Goal: Information Seeking & Learning: Check status

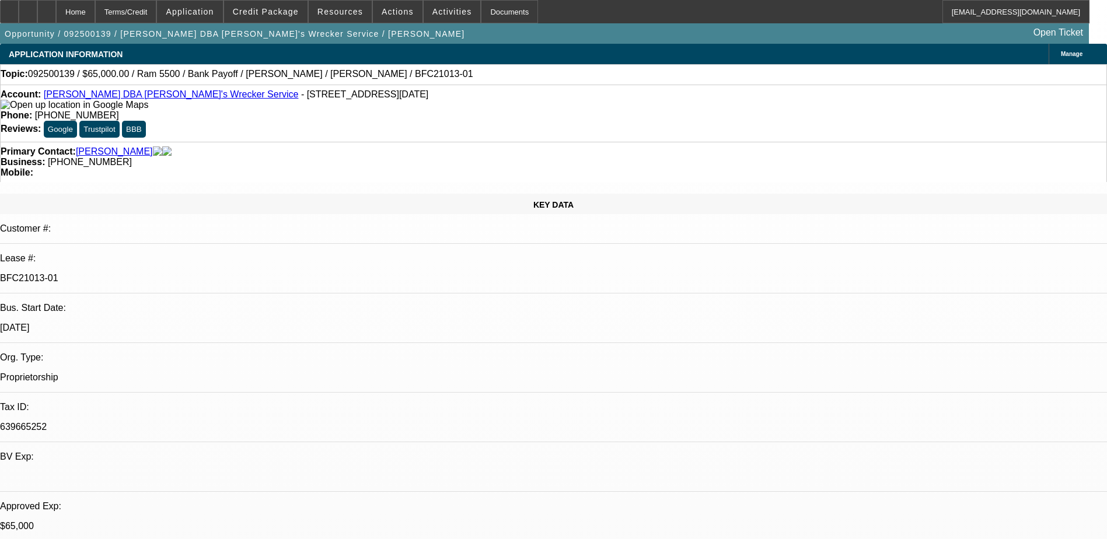
select select "0"
select select "6"
select select "0"
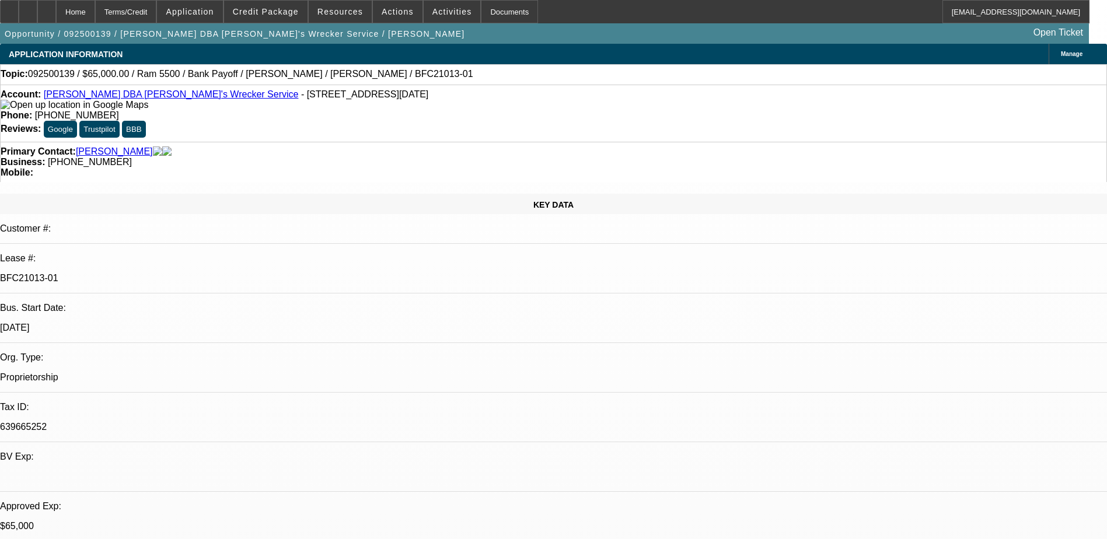
select select "0"
select select "6"
select select "0"
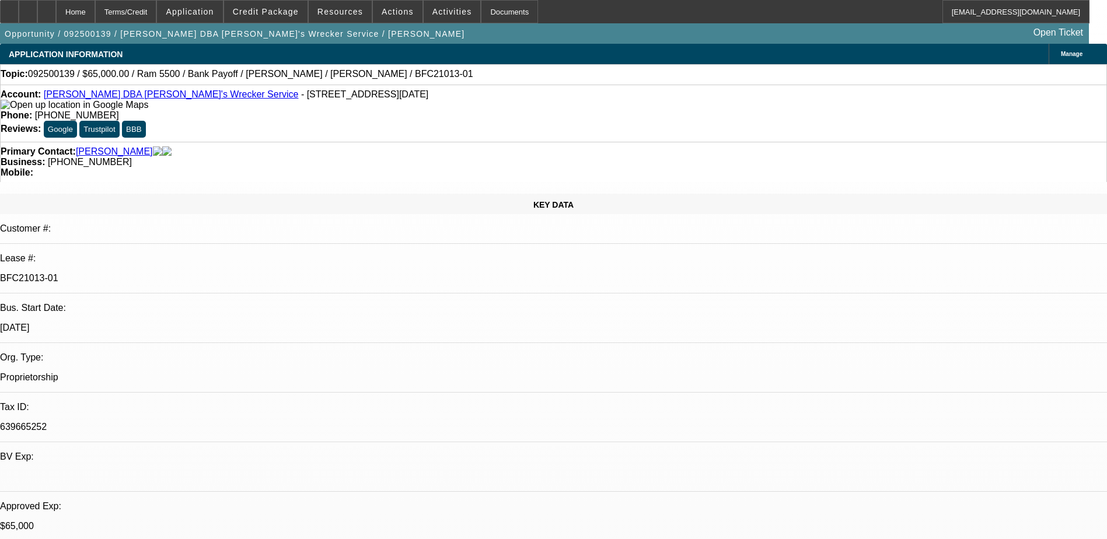
select select "0"
select select "6"
select select "0"
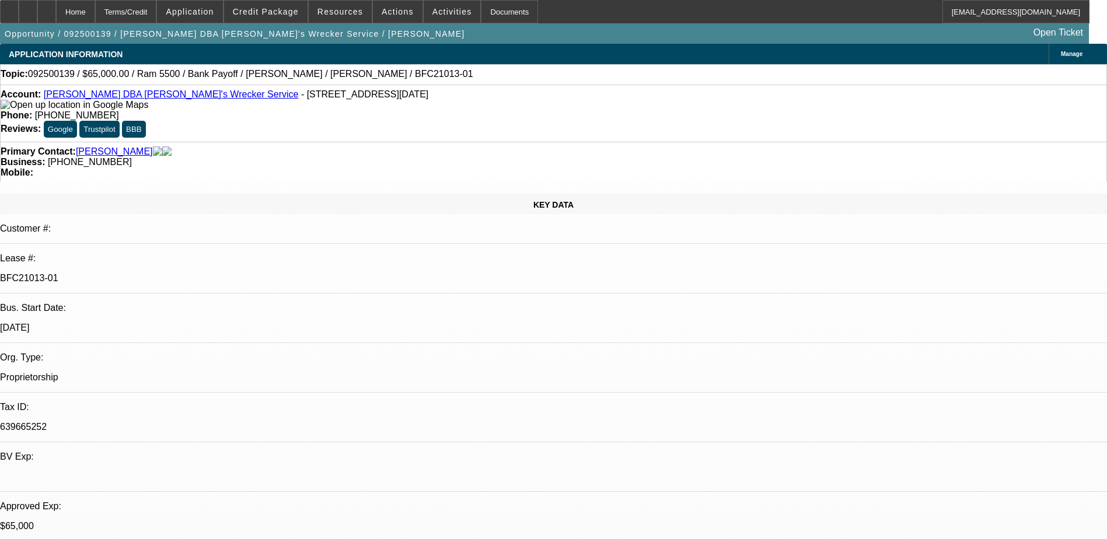
select select "6"
click at [56, 18] on div at bounding box center [46, 11] width 19 height 23
select select "0"
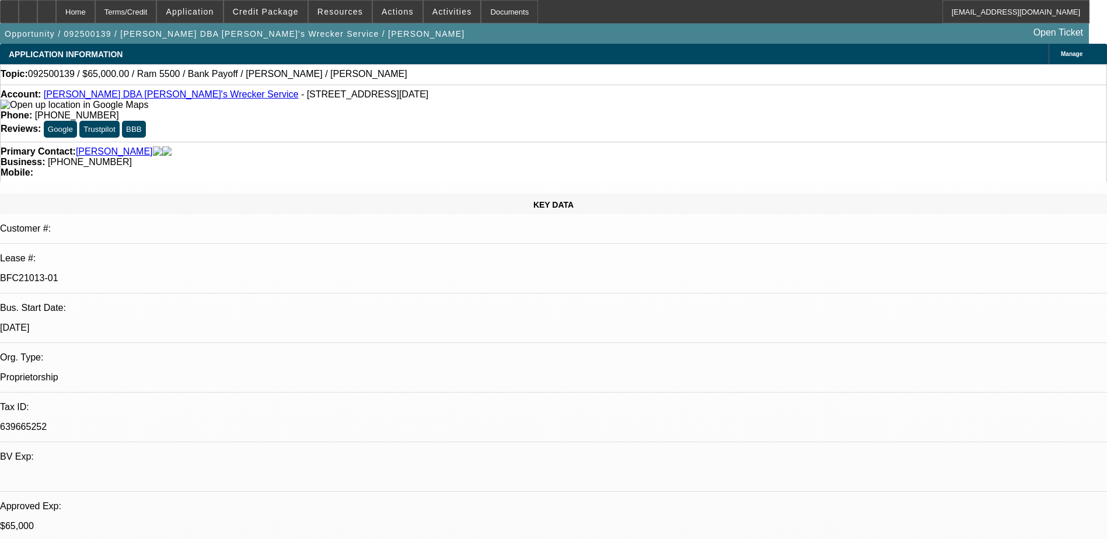
select select "0"
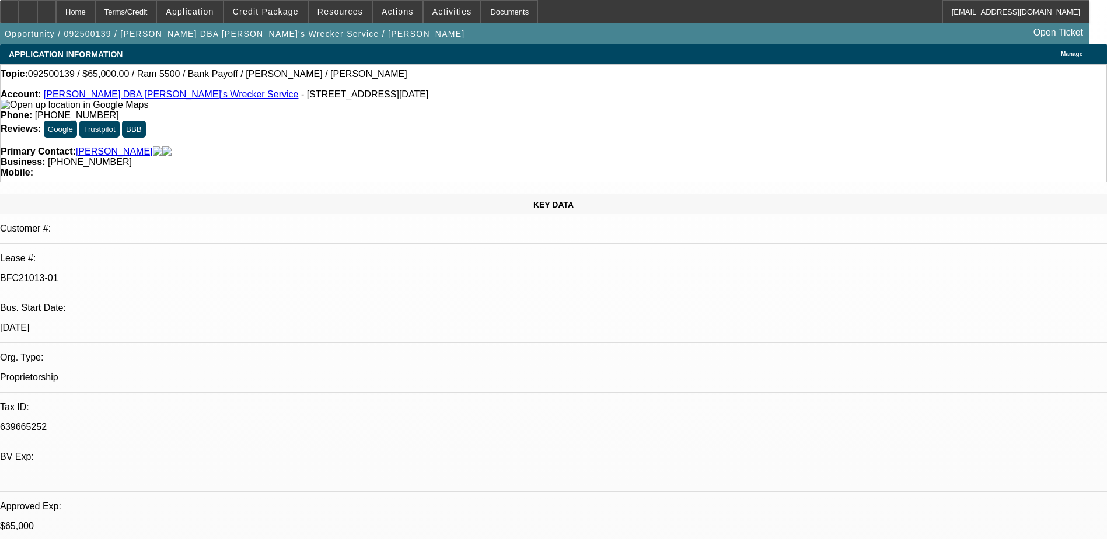
select select "0"
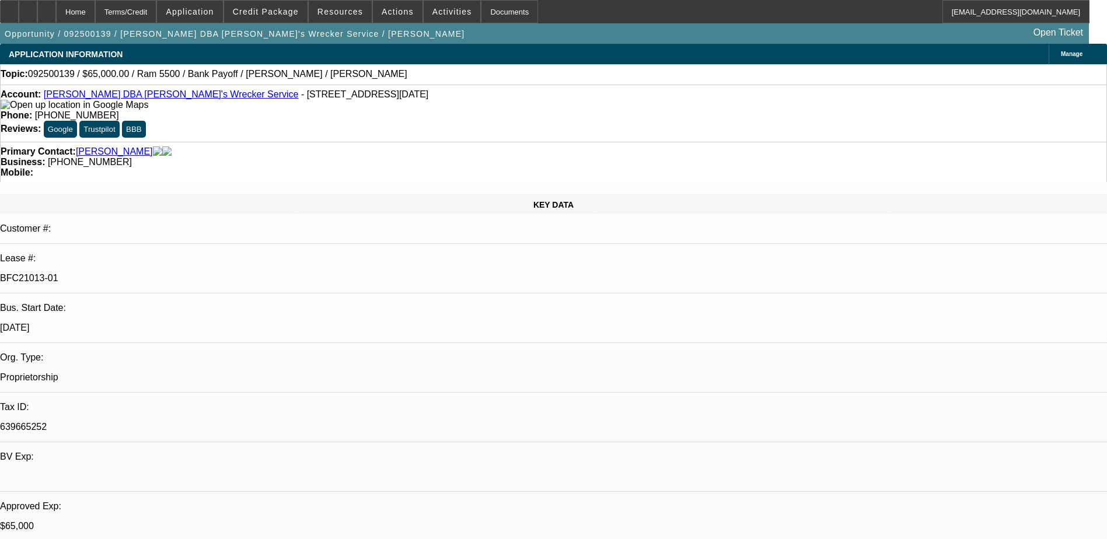
select select "1"
select select "6"
select select "1"
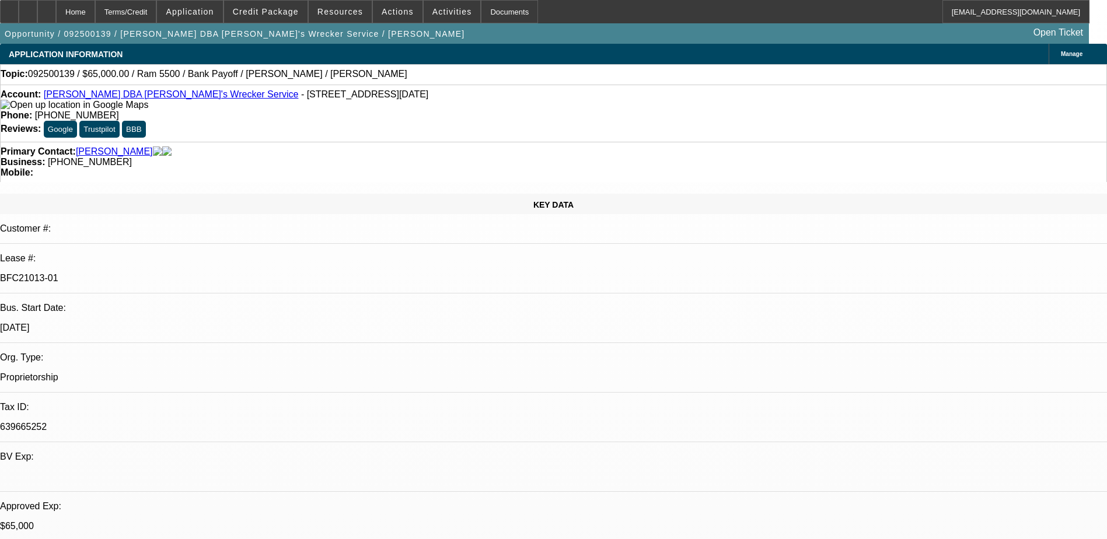
select select "6"
select select "1"
select select "6"
select select "1"
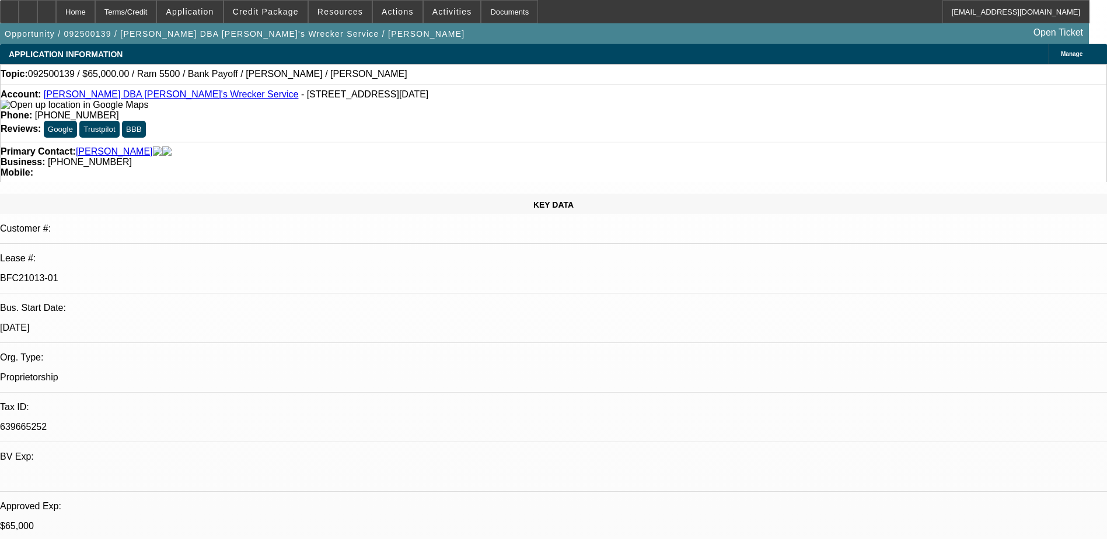
select select "1"
select select "6"
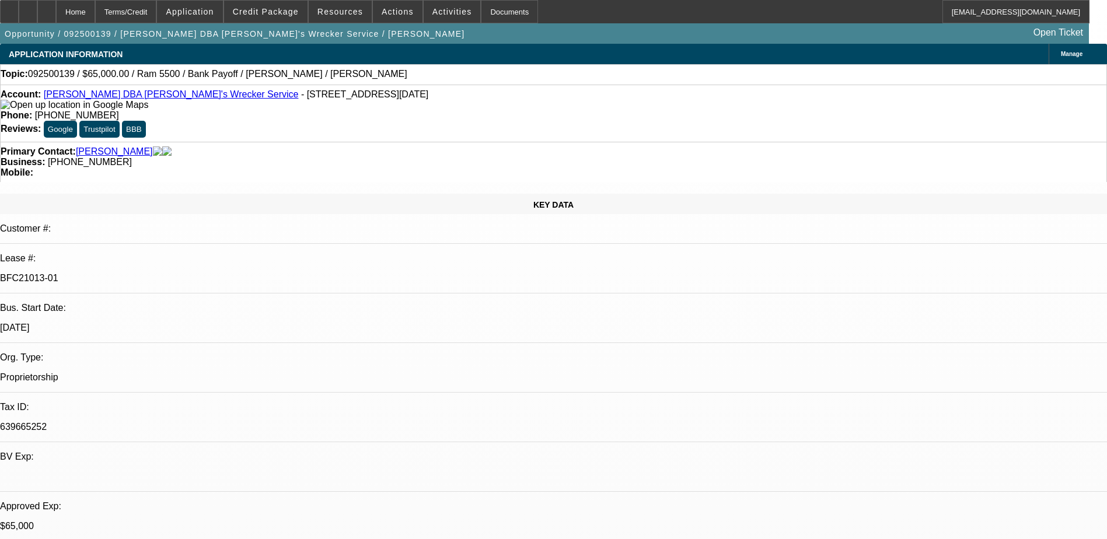
scroll to position [144, 0]
click at [47, 8] on icon at bounding box center [47, 8] width 0 height 0
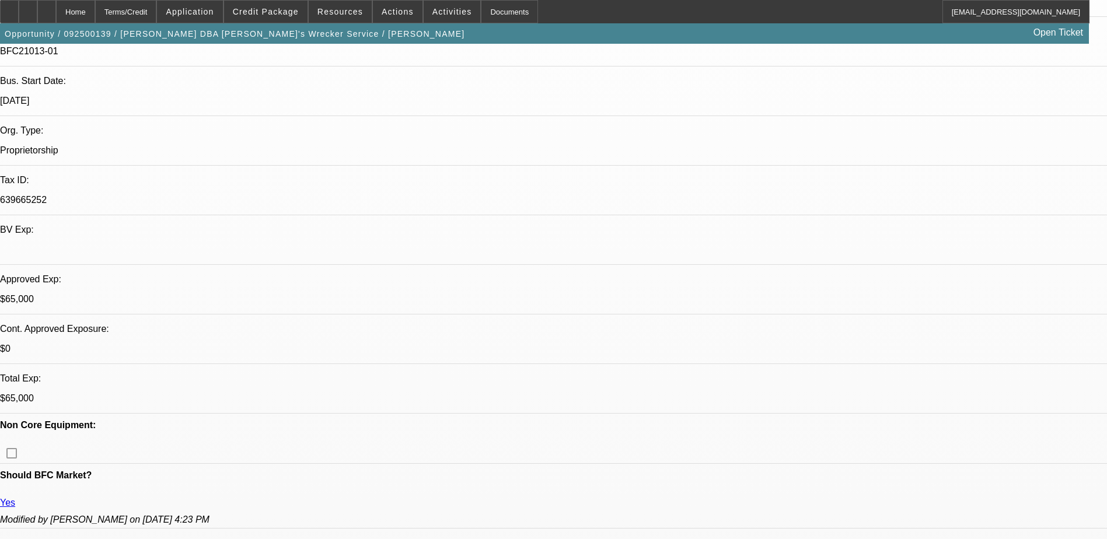
select select "0"
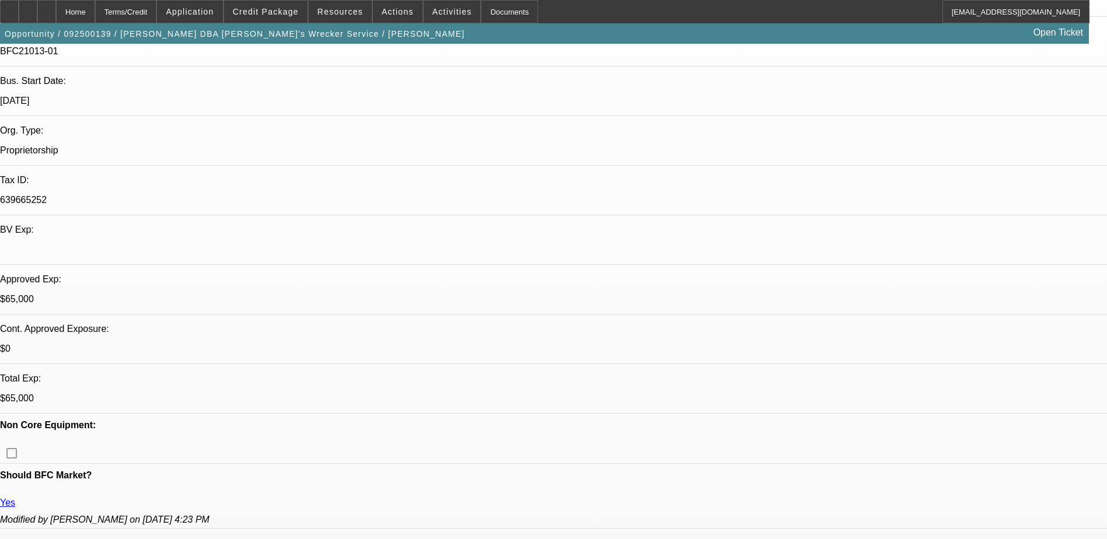
select select "0"
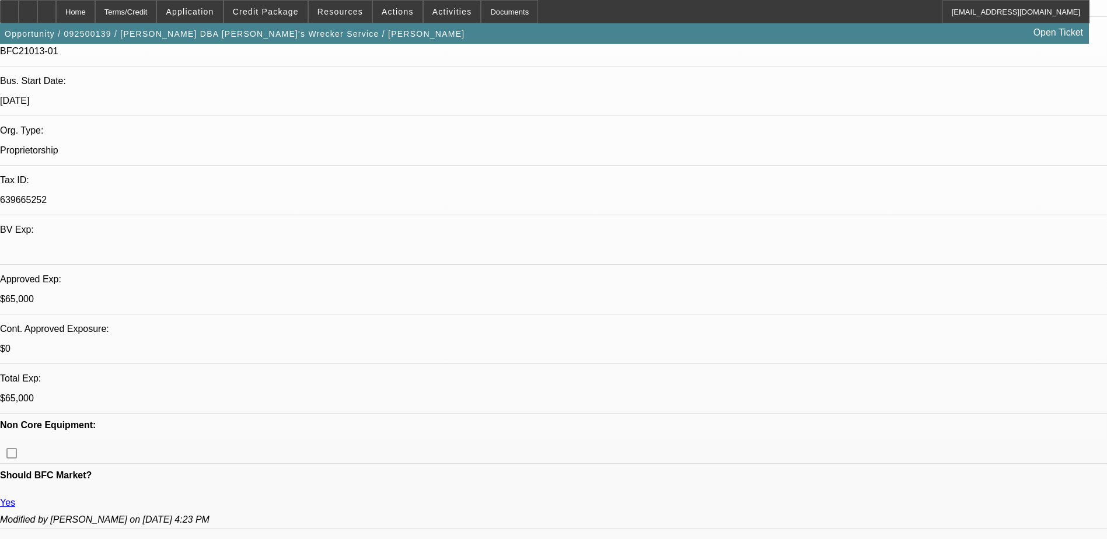
select select "0"
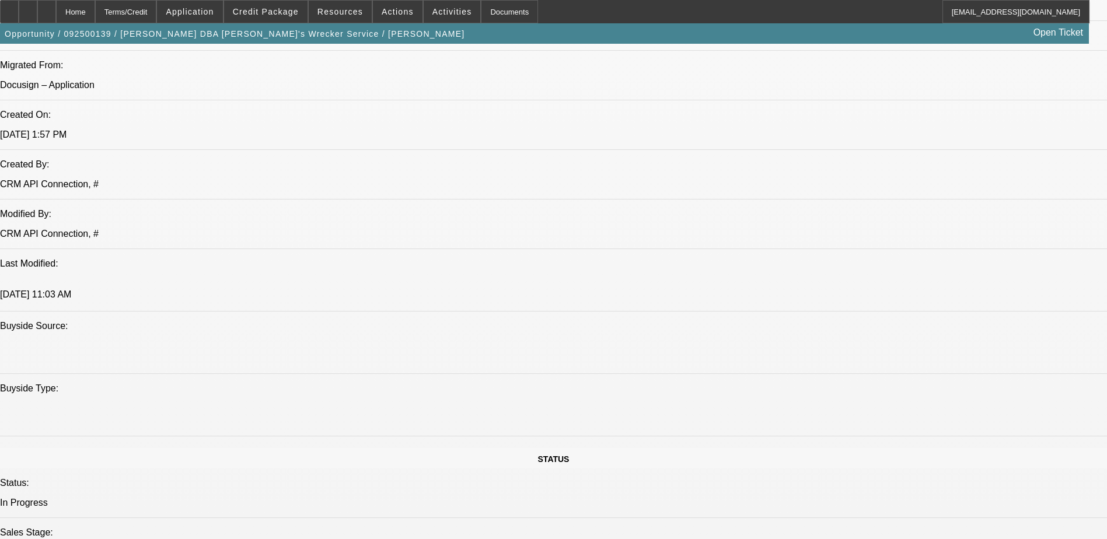
select select "1"
select select "6"
select select "1"
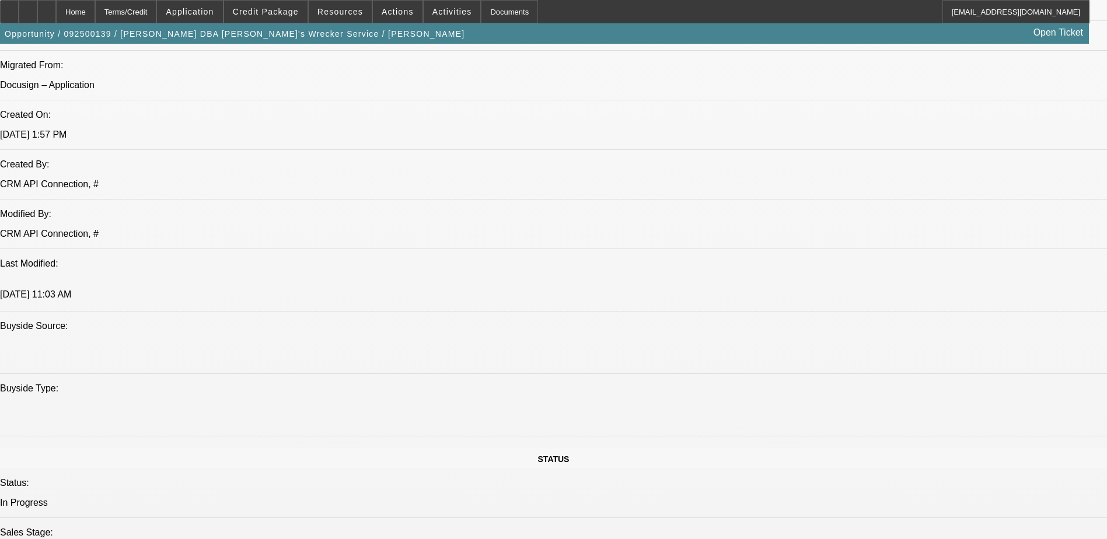
select select "6"
select select "1"
select select "6"
select select "1"
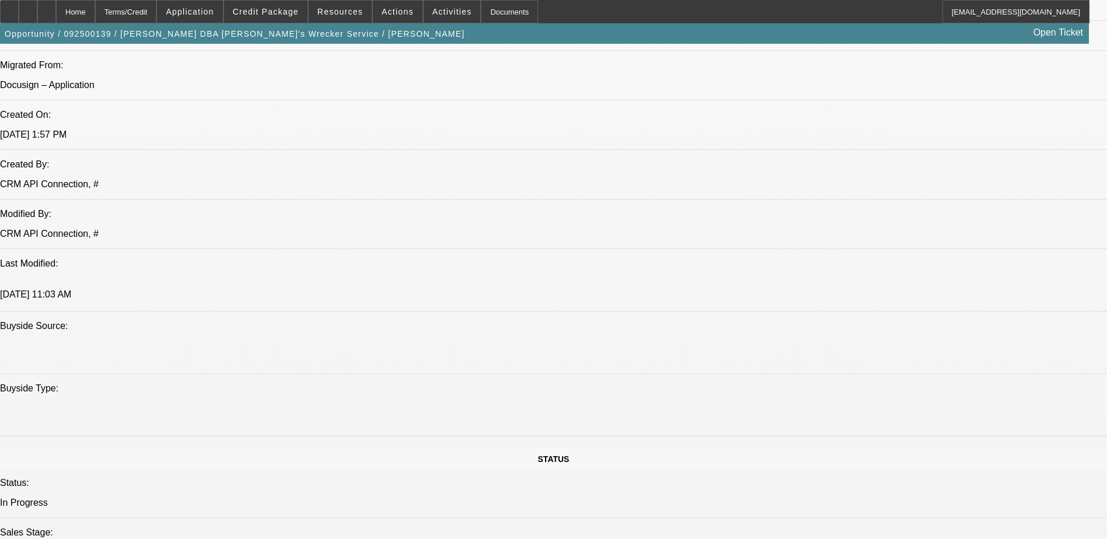
select select "1"
select select "6"
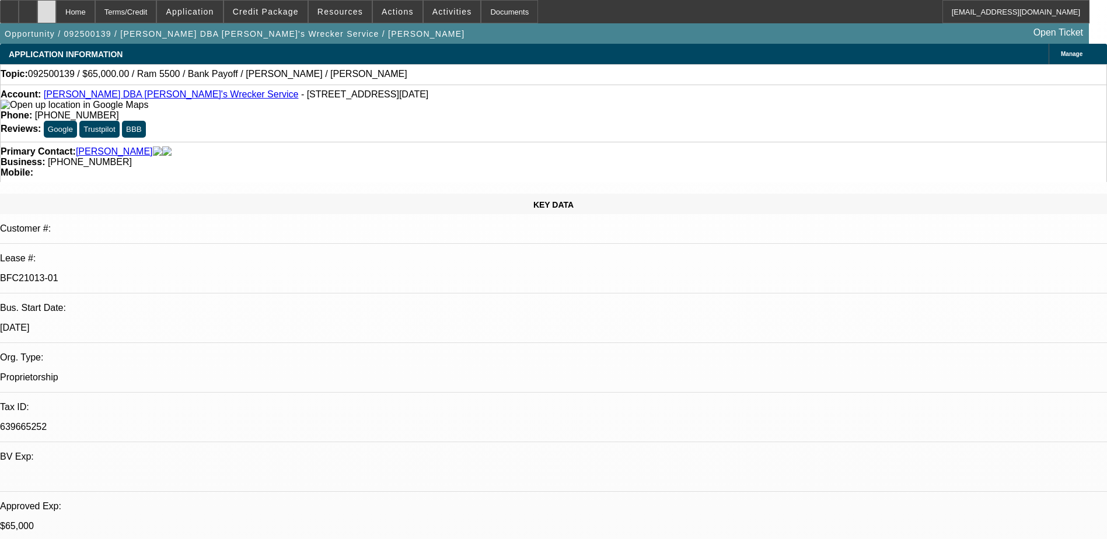
click at [56, 15] on div at bounding box center [46, 11] width 19 height 23
select select "0"
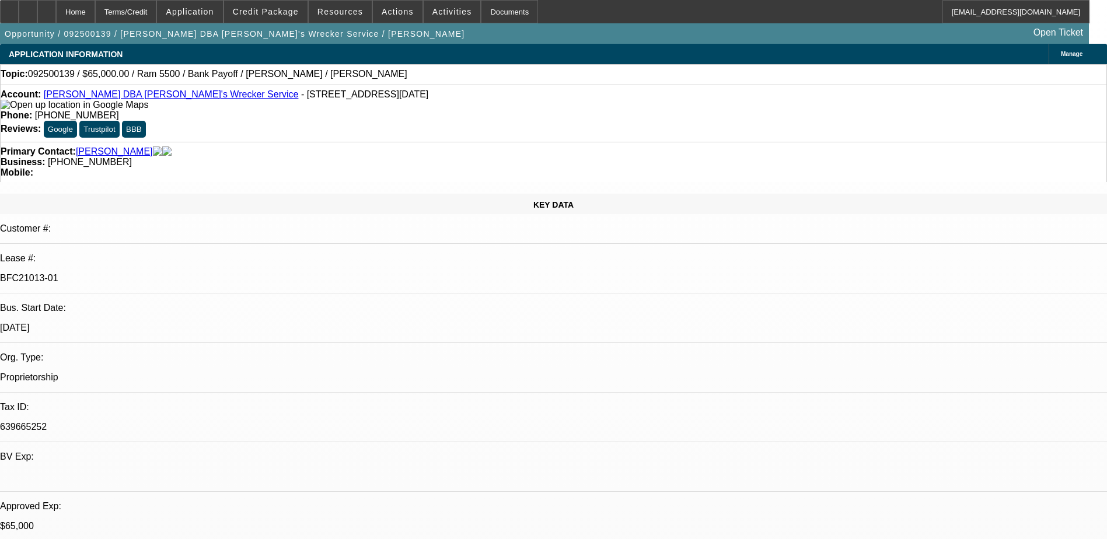
select select "0"
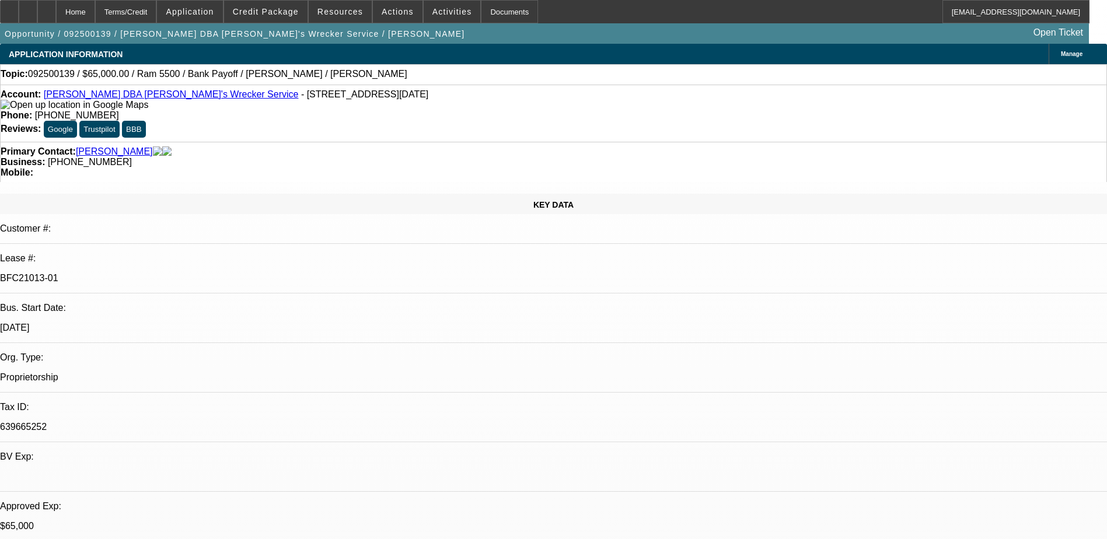
select select "0"
select select "1"
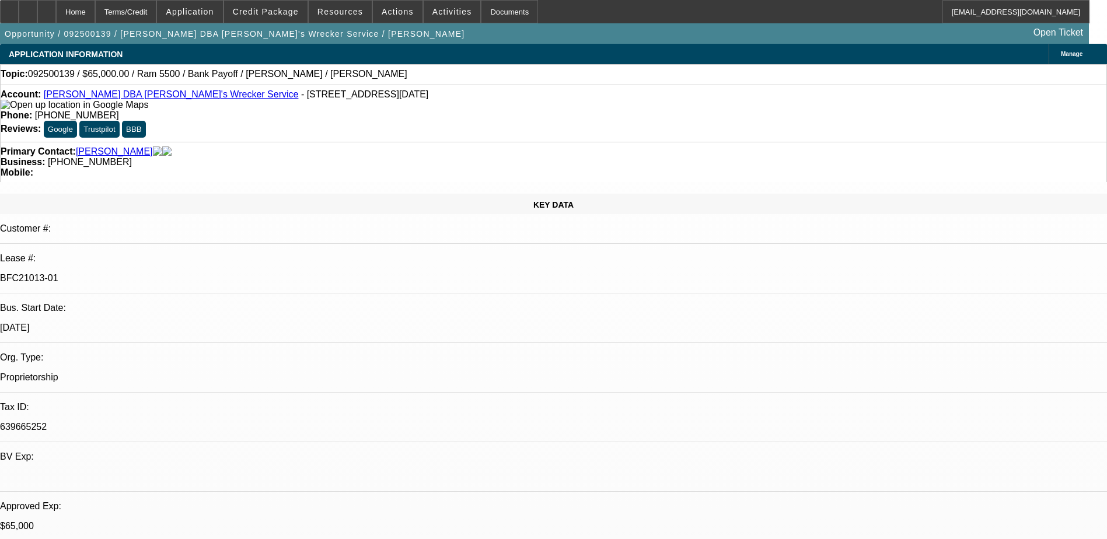
select select "6"
select select "1"
select select "6"
select select "1"
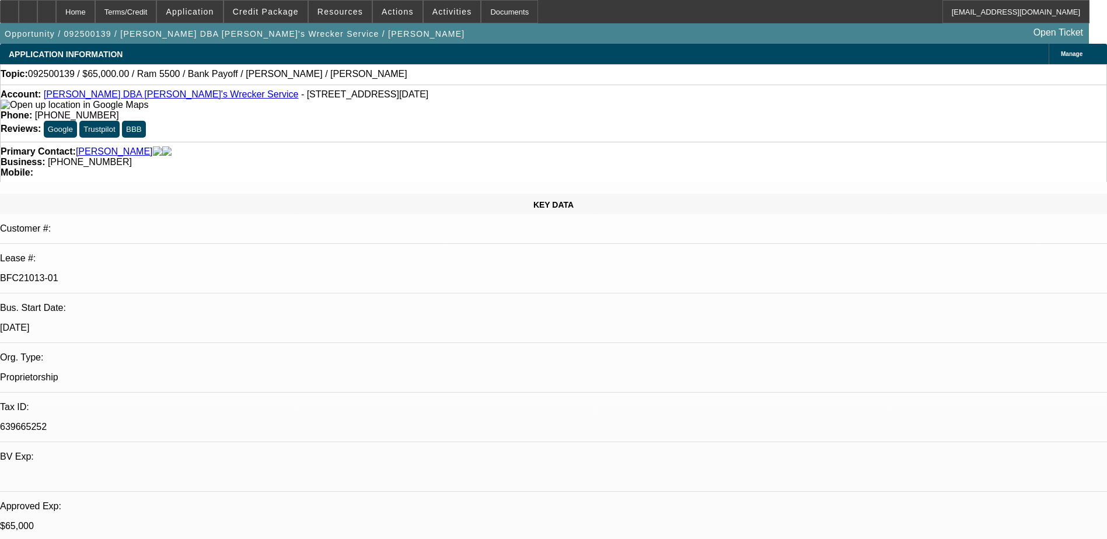
select select "1"
select select "6"
select select "1"
select select "6"
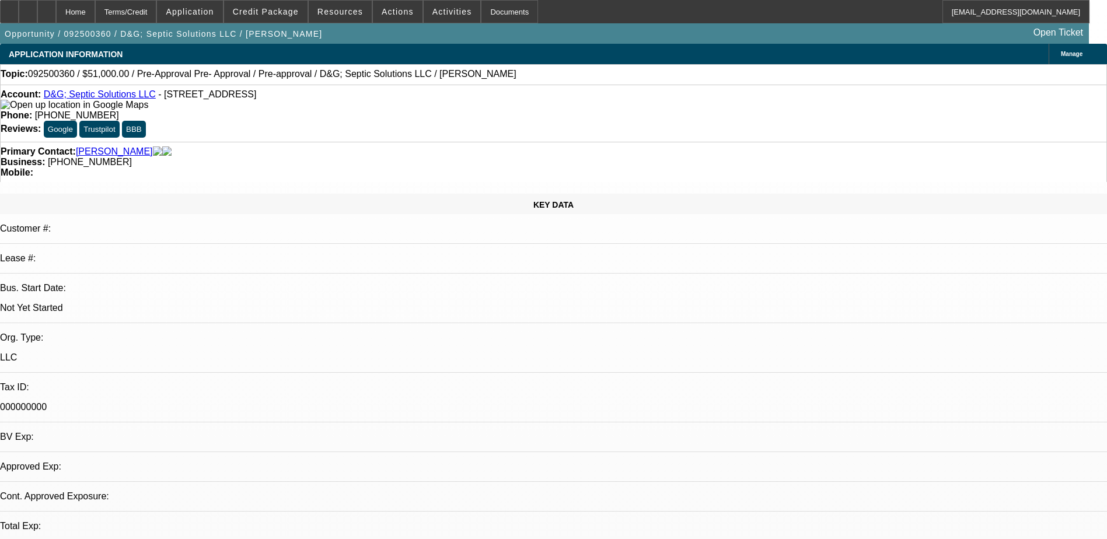
select select "0.15"
select select "2"
select select "0"
select select "1"
select select "2"
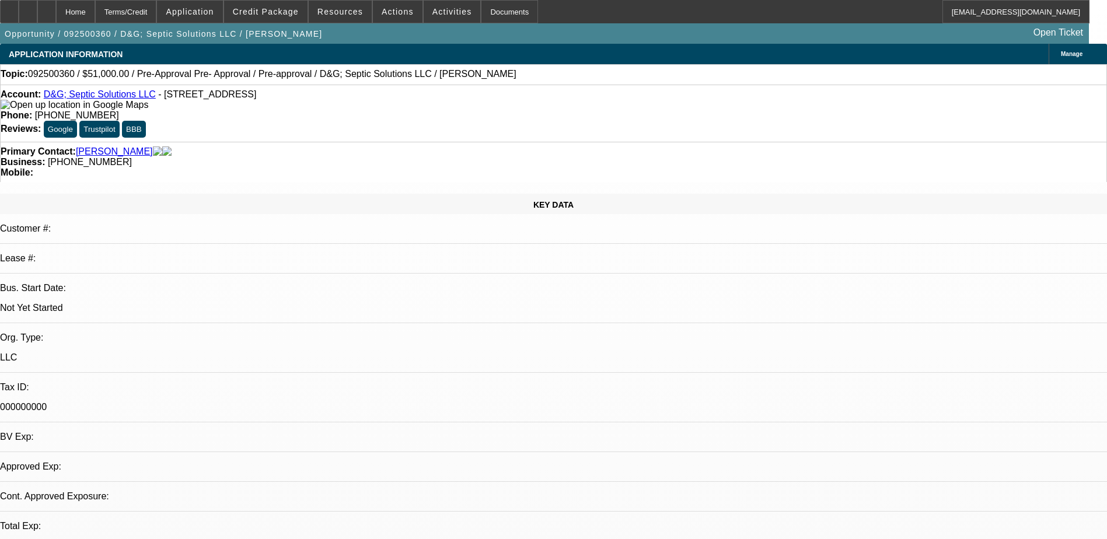
select select "6"
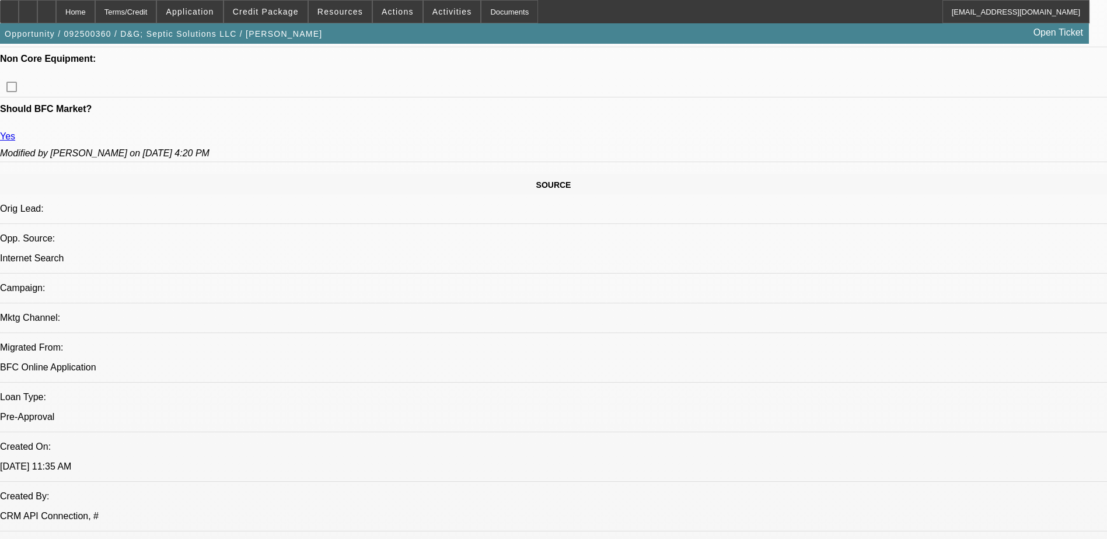
scroll to position [467, 0]
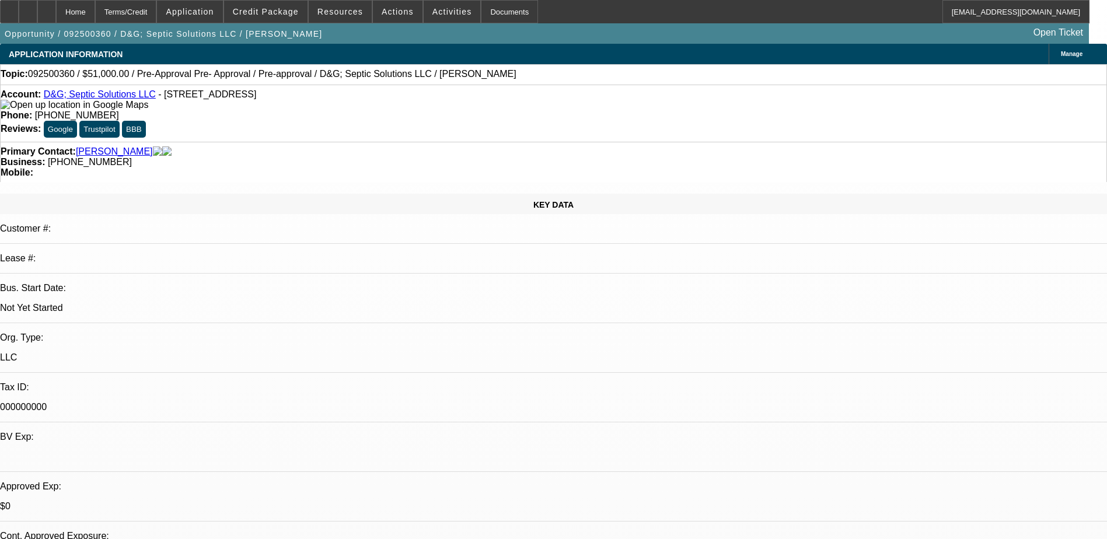
select select "0.15"
select select "2"
select select "0"
select select "0.15"
select select "2"
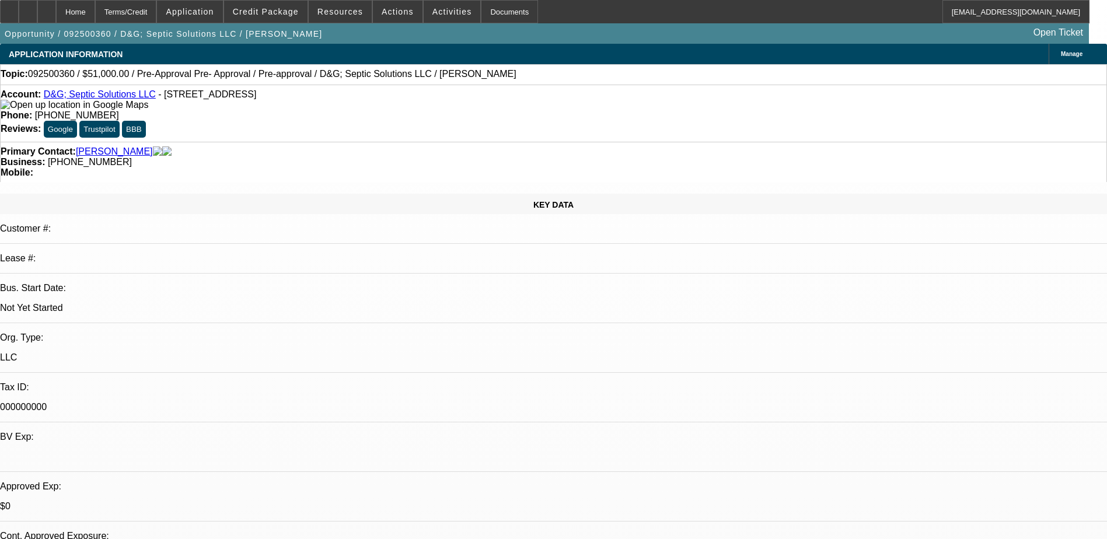
select select "0"
select select "1"
select select "2"
select select "6"
select select "1"
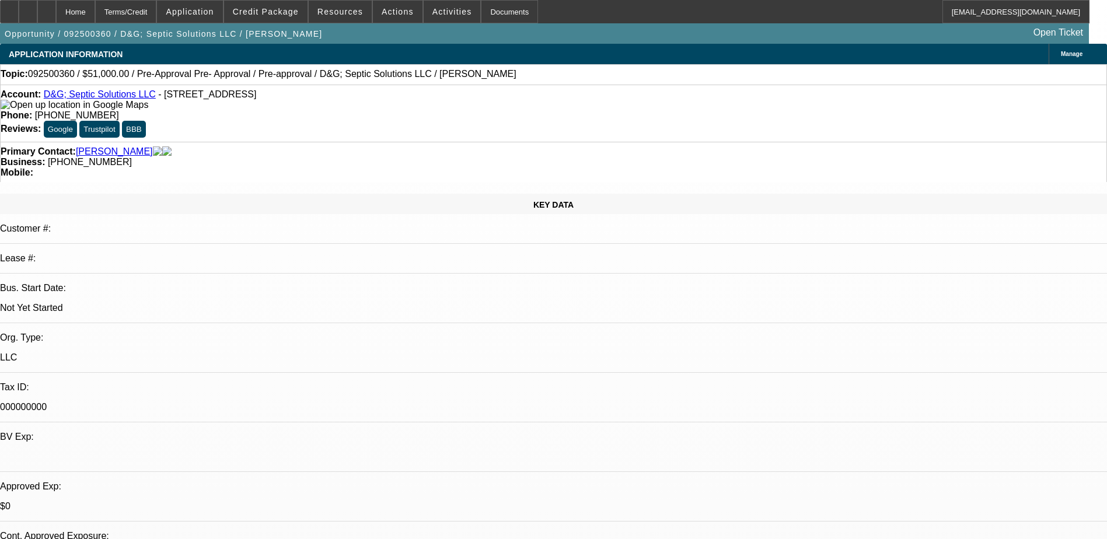
select select "2"
select select "6"
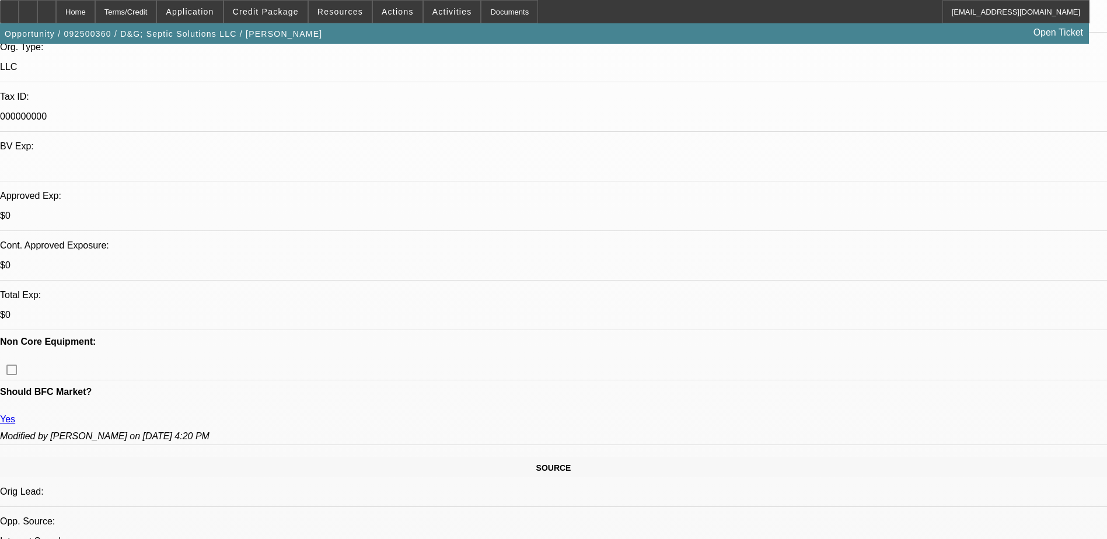
scroll to position [292, 0]
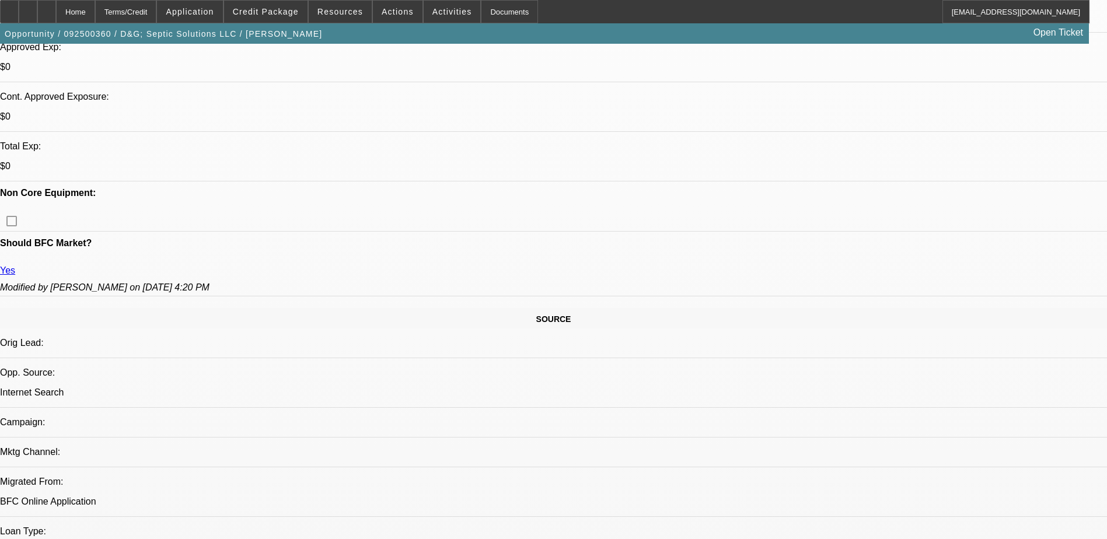
scroll to position [175, 0]
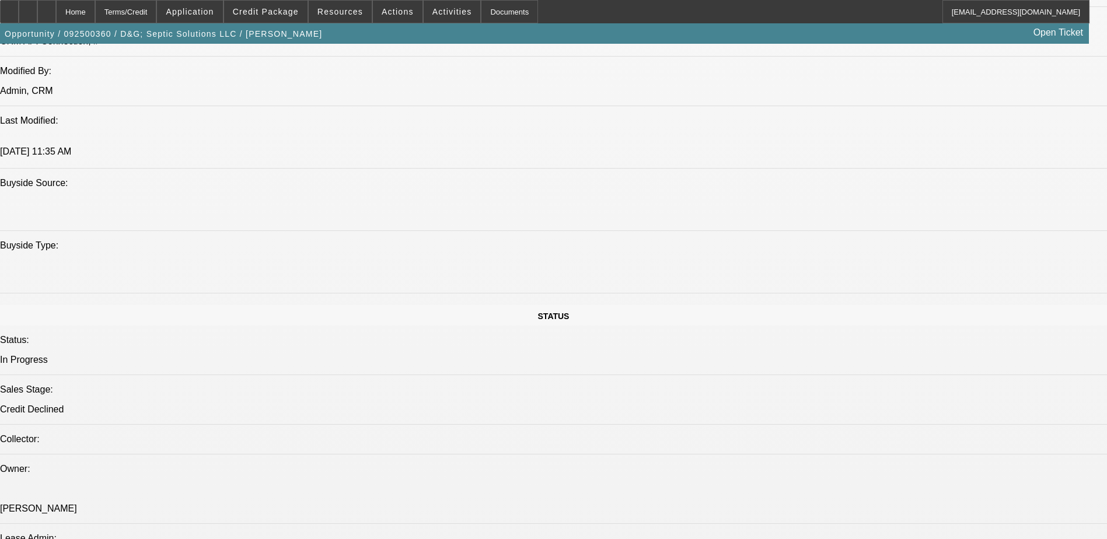
scroll to position [934, 0]
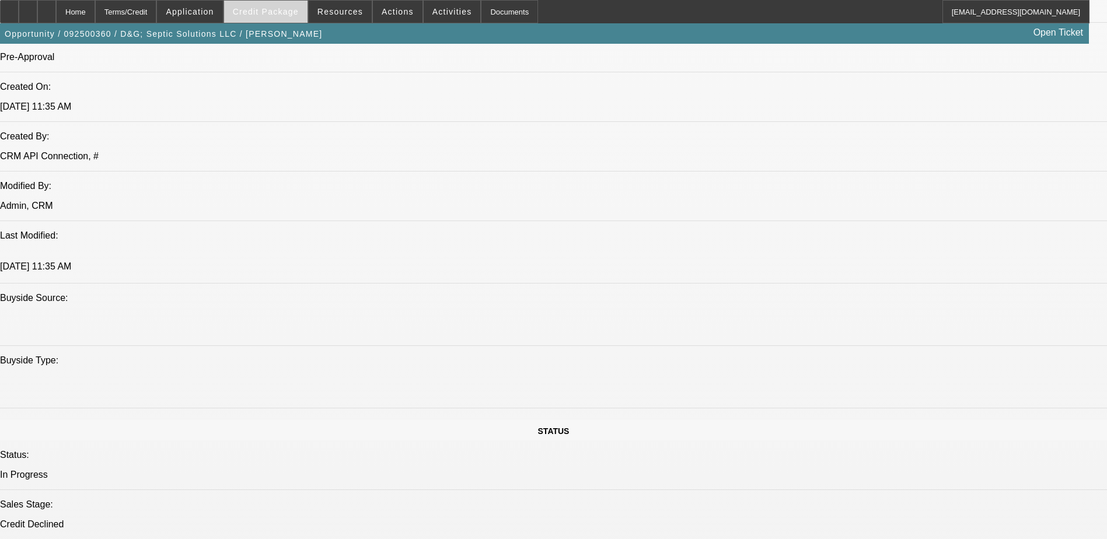
click at [299, 13] on span "Credit Package" at bounding box center [266, 11] width 66 height 9
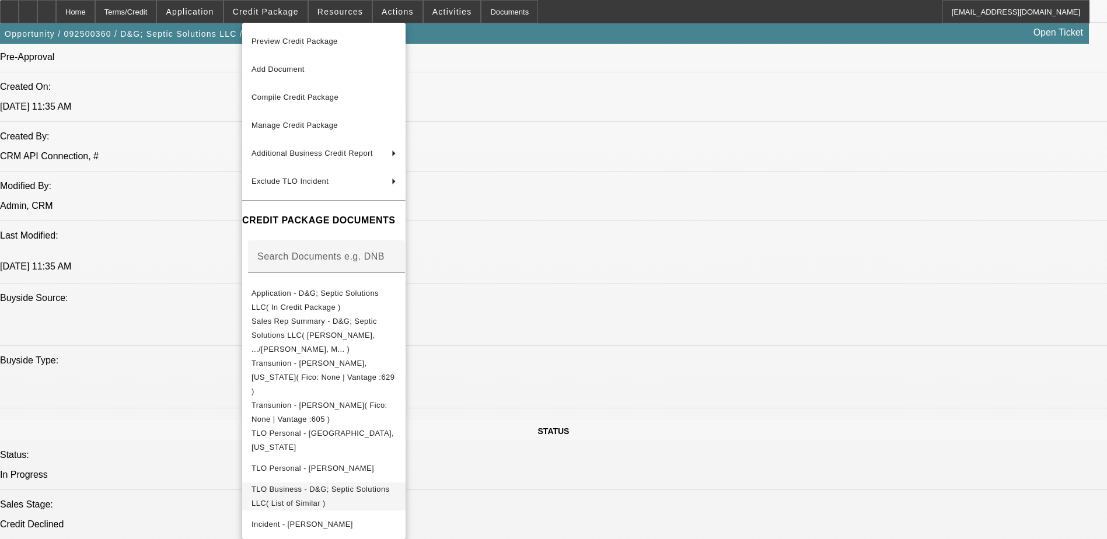
scroll to position [90, 0]
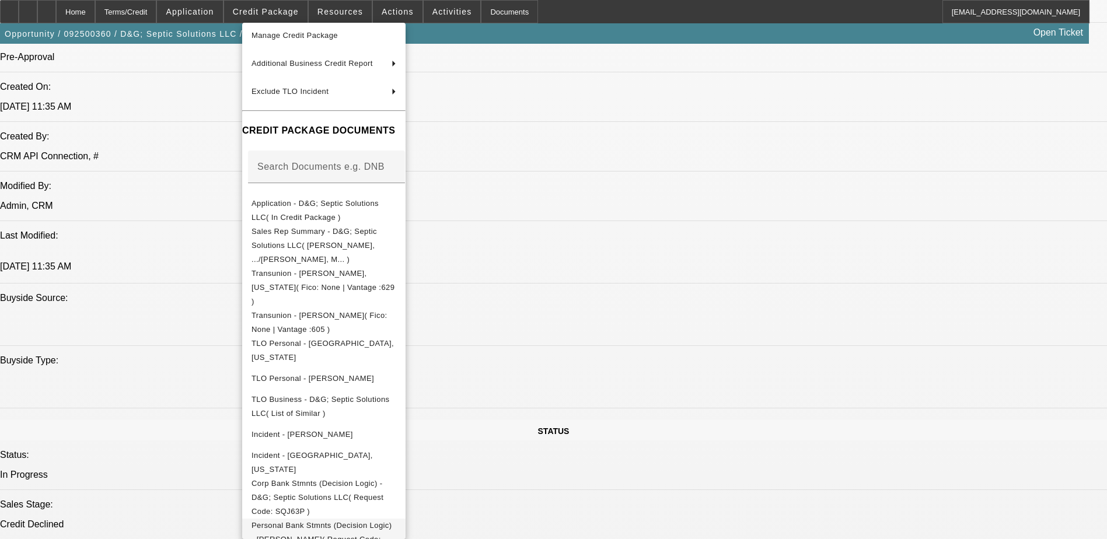
click at [396, 519] on span "Personal Bank Stmnts (Decision Logic) - Kerr, David( Request Code: AXGV3M )" at bounding box center [323, 540] width 145 height 42
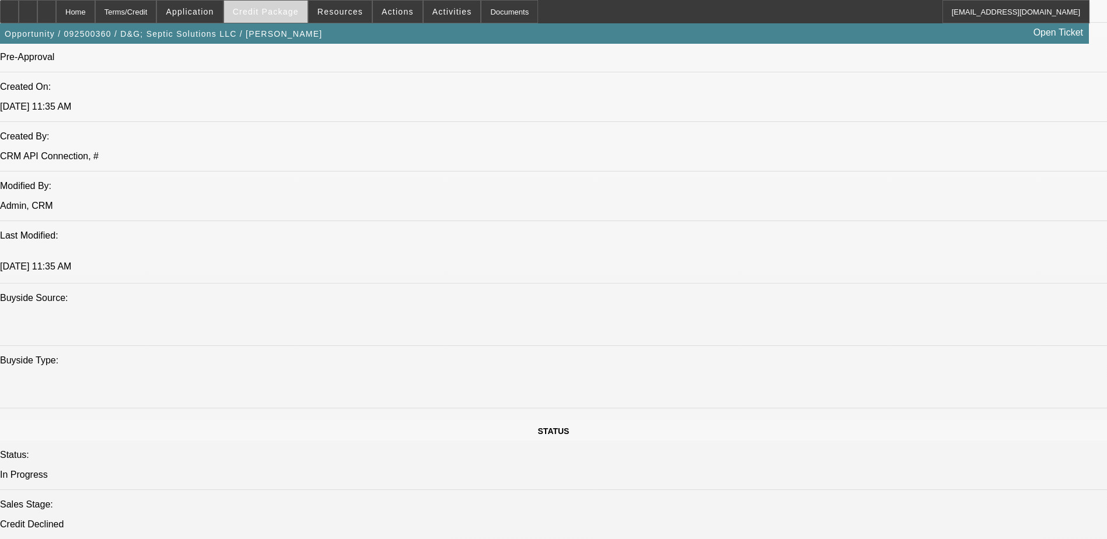
click at [286, 16] on span "Credit Package" at bounding box center [266, 11] width 66 height 9
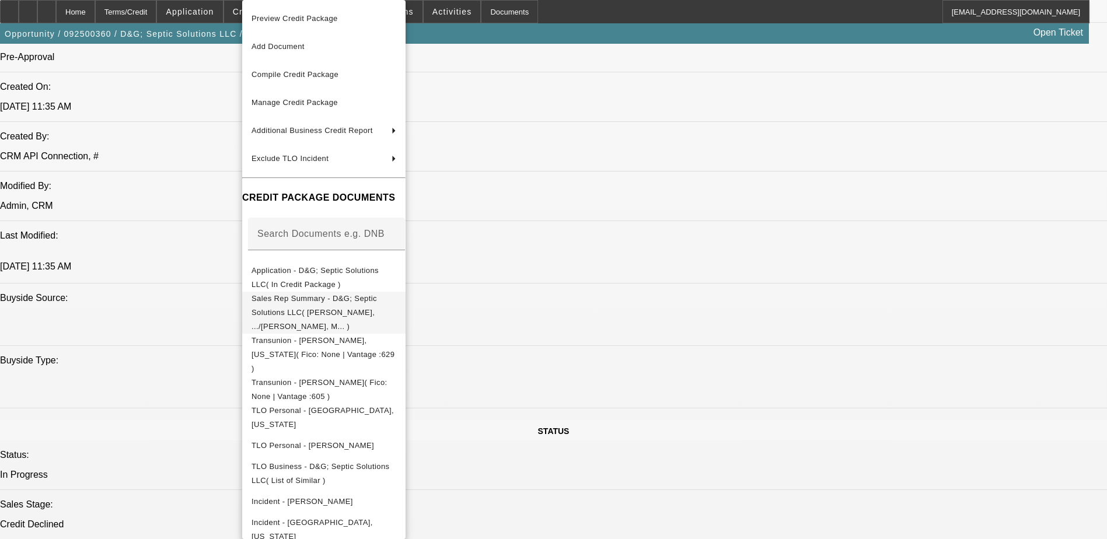
scroll to position [67, 0]
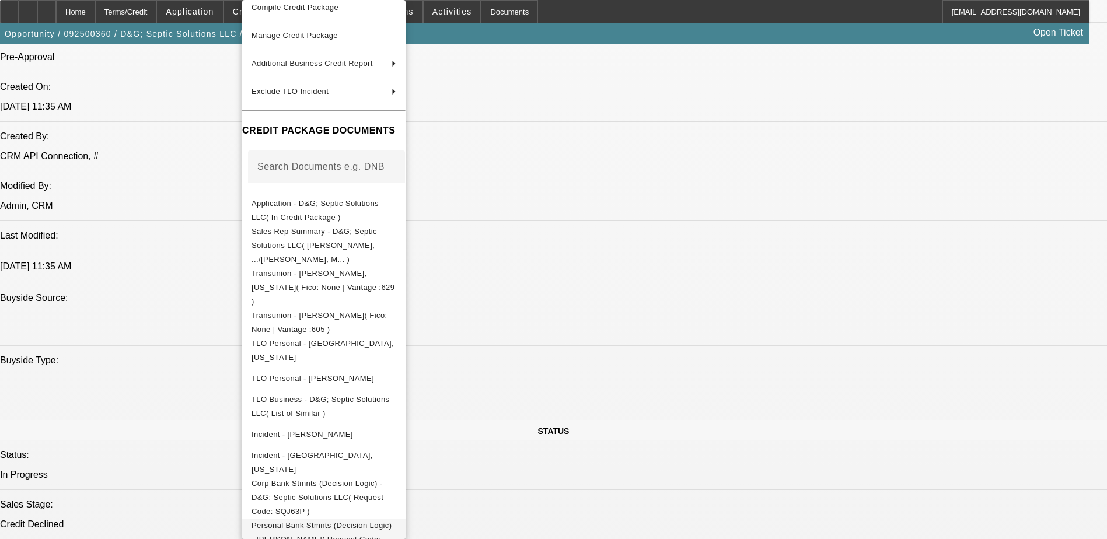
click at [405, 519] on button "Personal Bank Stmnts (Decision Logic) - Kerr, David( Request Code: AXGV3M )" at bounding box center [323, 540] width 163 height 42
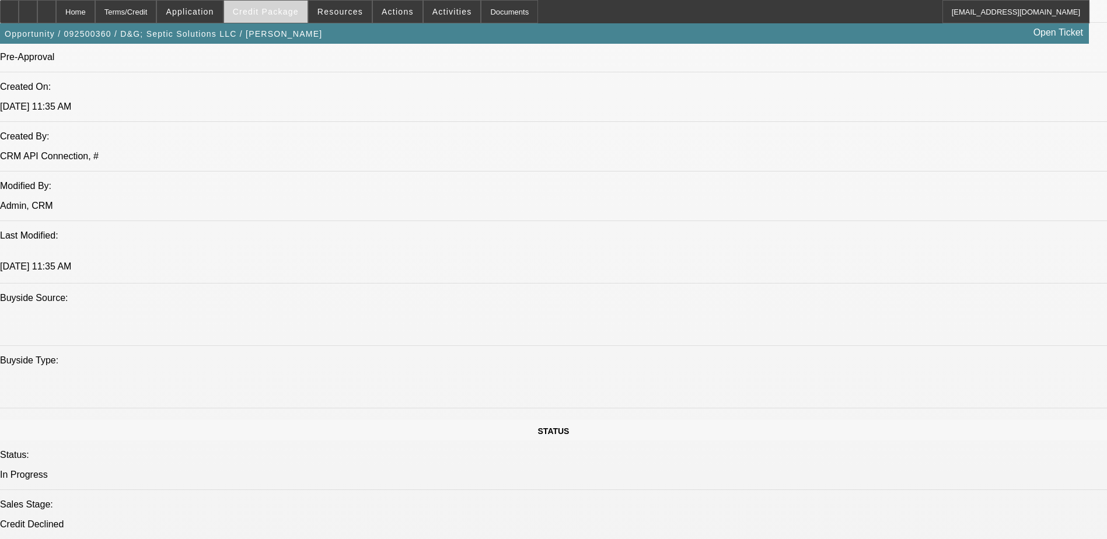
click at [270, 5] on span at bounding box center [265, 12] width 83 height 28
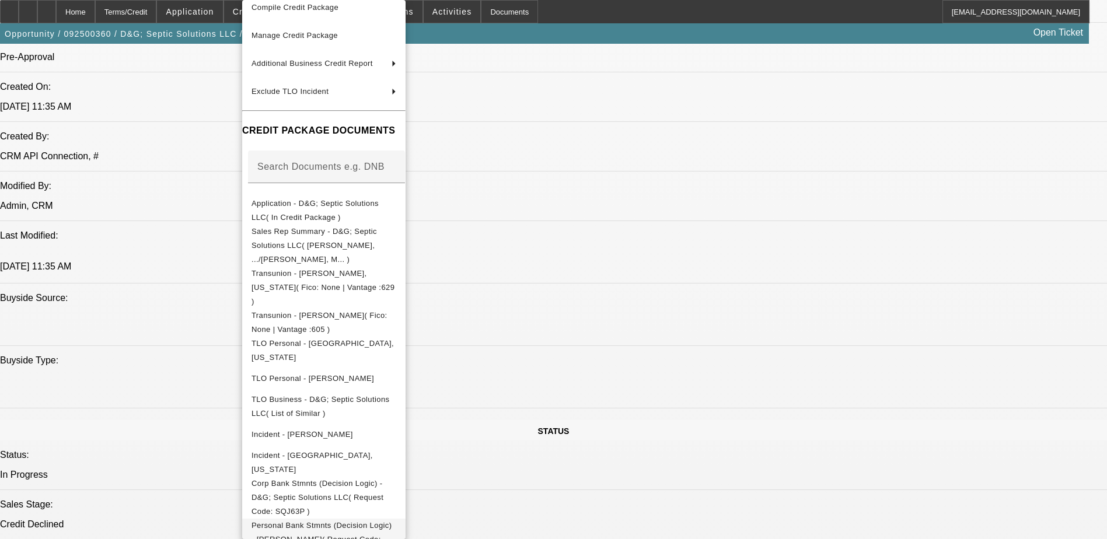
click at [391, 521] on span "Personal Bank Stmnts (Decision Logic) - Kerr, David( Request Code: AXGV3M )" at bounding box center [321, 539] width 140 height 37
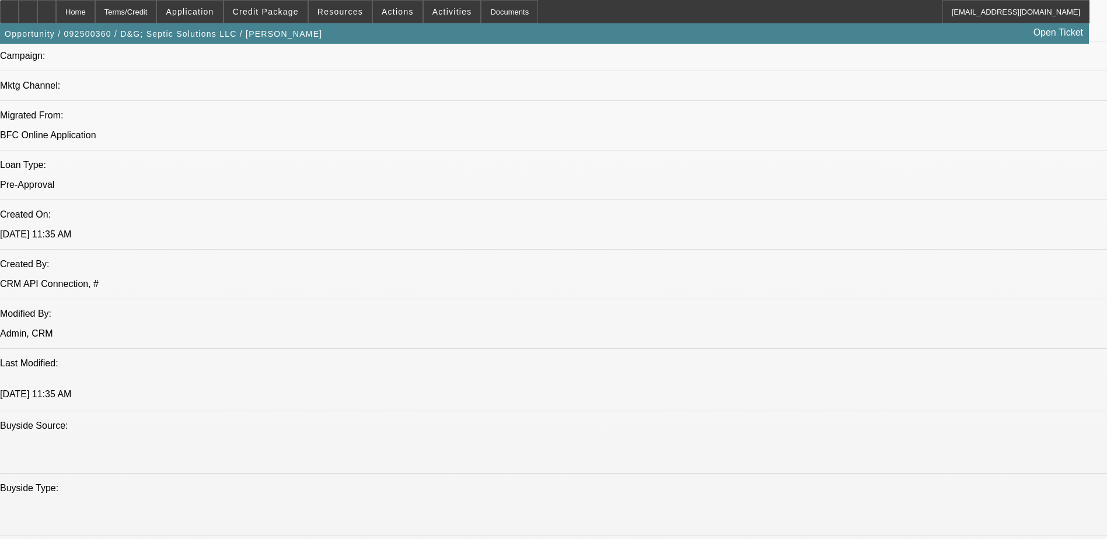
scroll to position [875, 0]
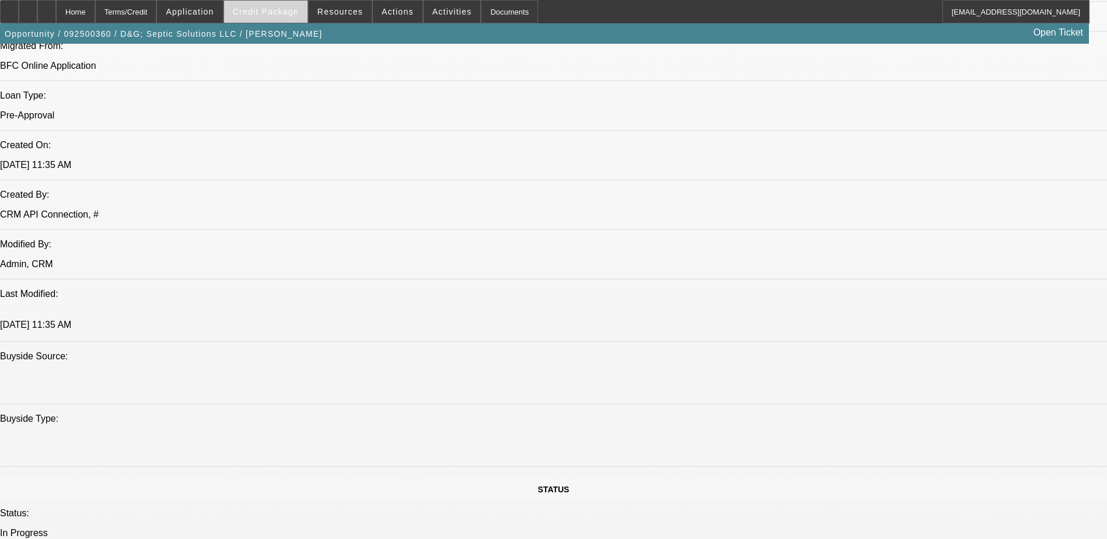
click at [282, 20] on span at bounding box center [265, 12] width 83 height 28
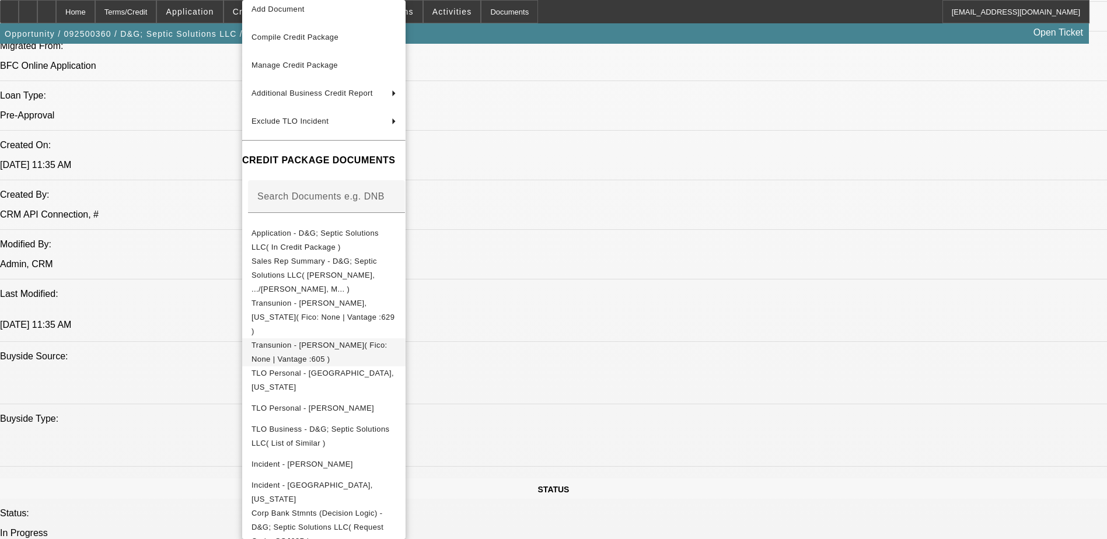
scroll to position [67, 0]
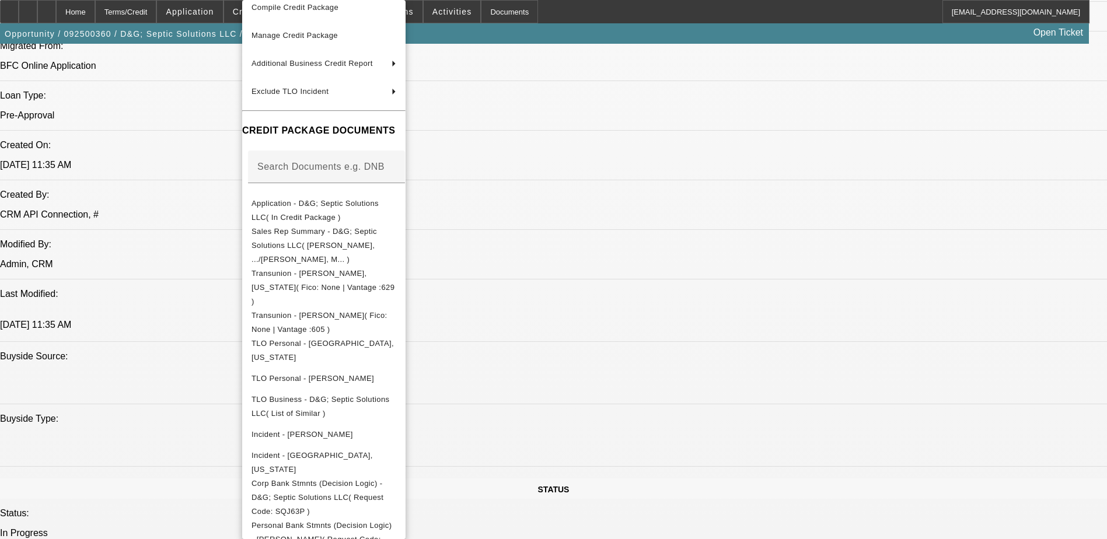
click at [637, 331] on div at bounding box center [553, 269] width 1107 height 539
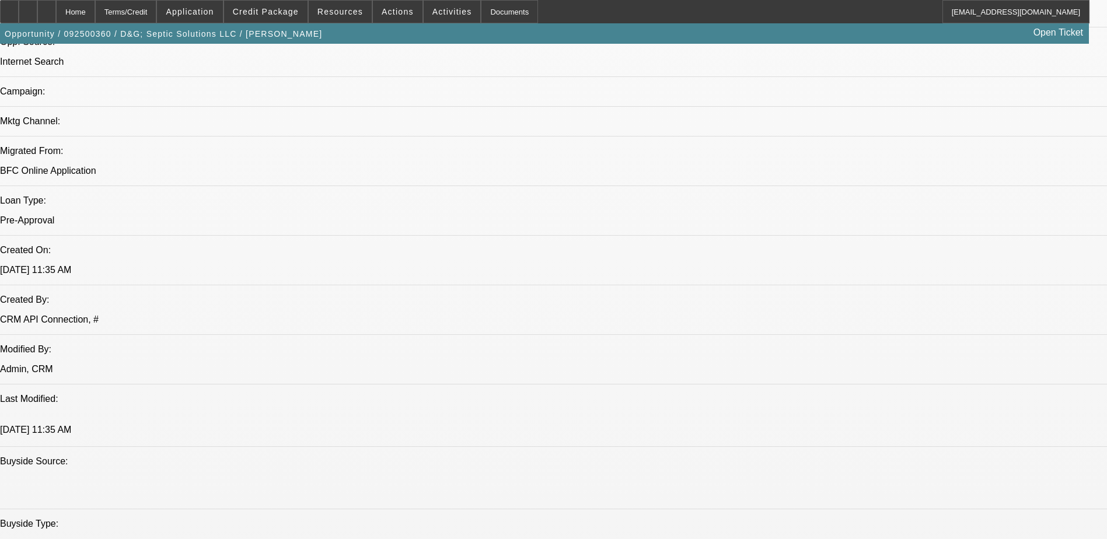
scroll to position [875, 0]
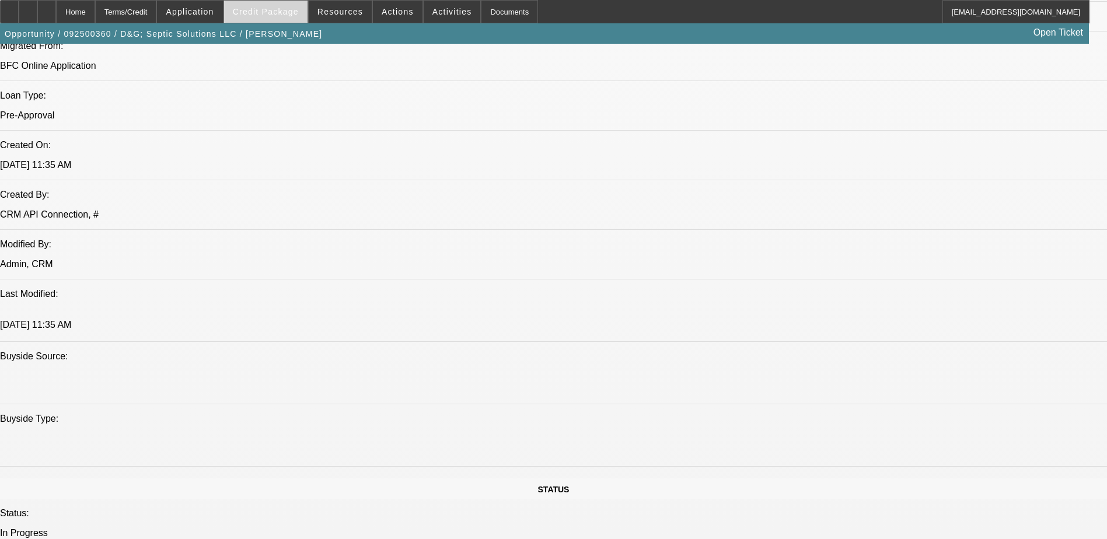
click at [286, 9] on span "Credit Package" at bounding box center [266, 11] width 66 height 9
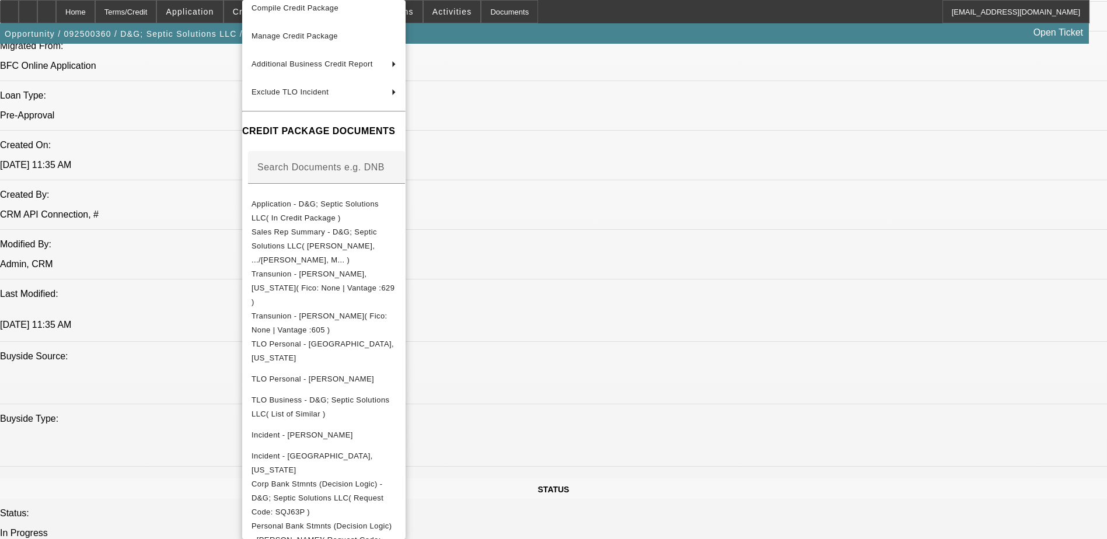
scroll to position [67, 0]
click at [396, 519] on span "Personal Bank Stmnts (Decision Logic) - Kerr, David( Request Code: AXGV3M )" at bounding box center [323, 540] width 145 height 42
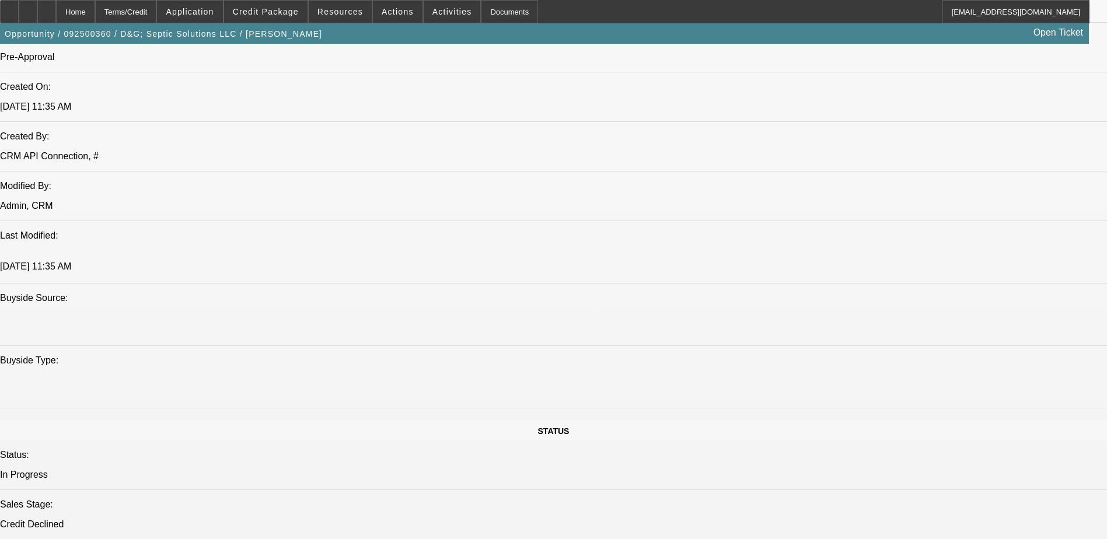
scroll to position [700, 0]
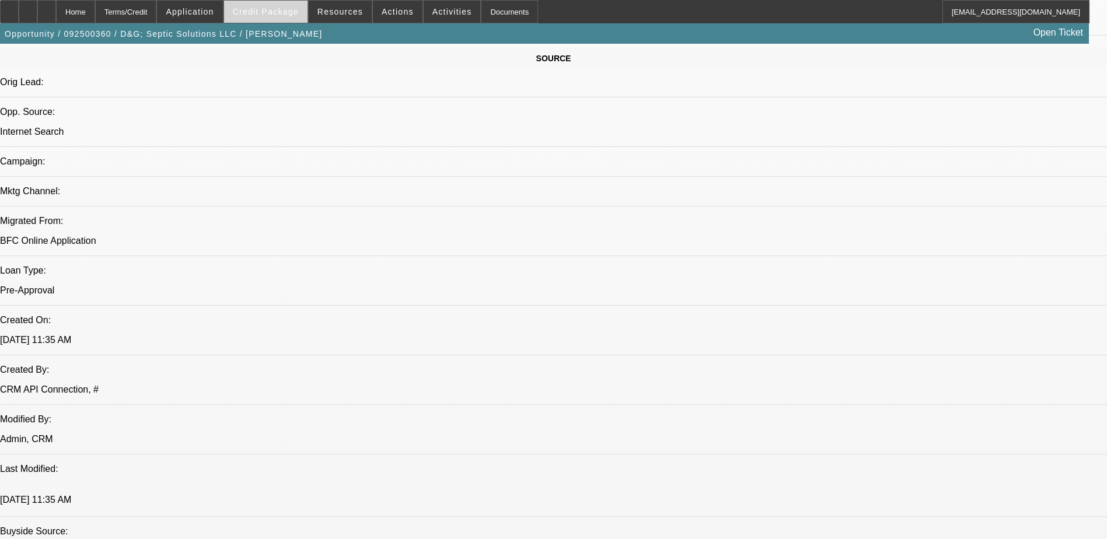
click at [283, 20] on span at bounding box center [265, 12] width 83 height 28
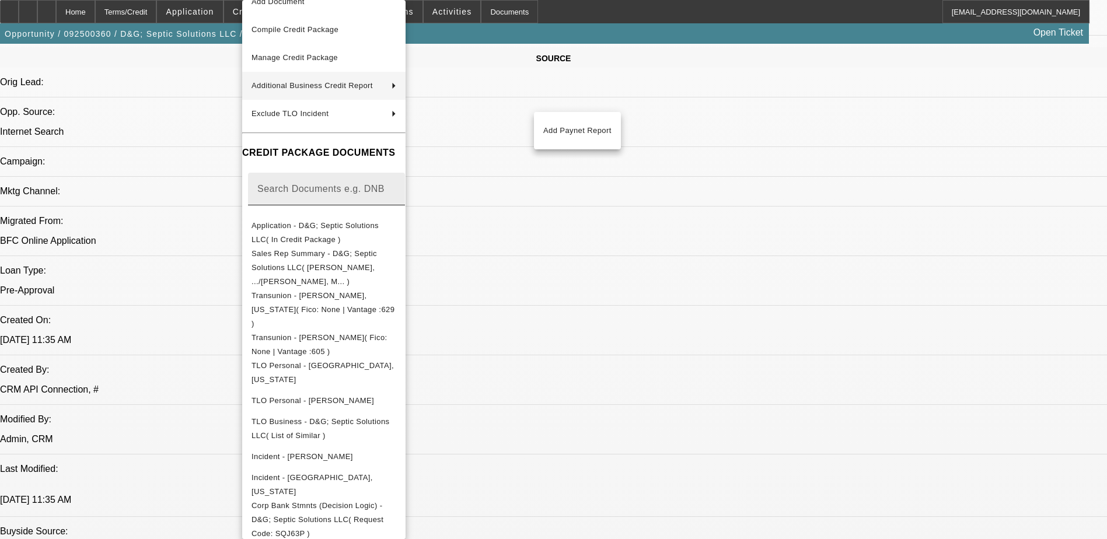
scroll to position [67, 0]
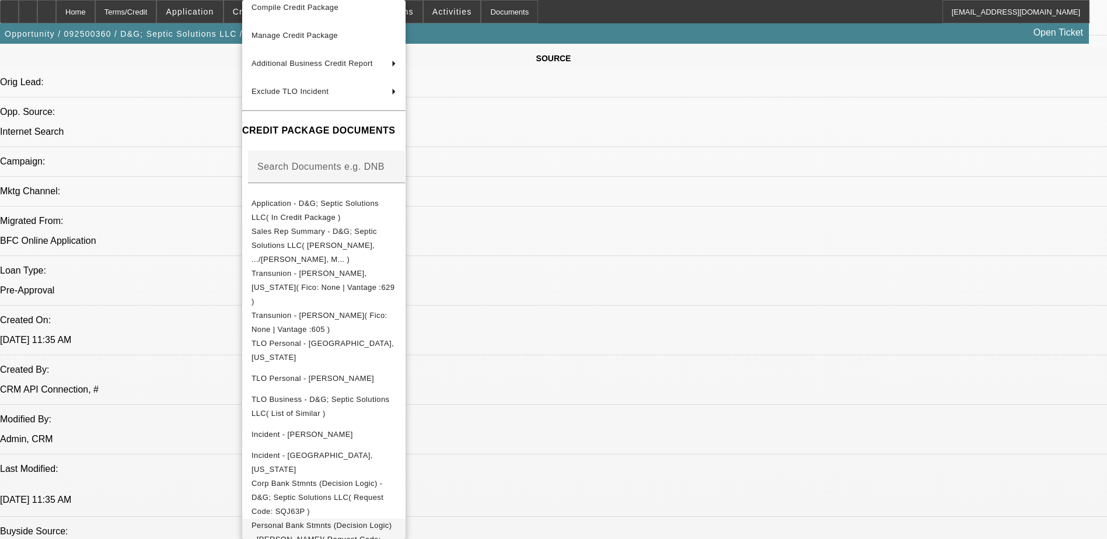
click at [403, 519] on button "Personal Bank Stmnts (Decision Logic) - Kerr, David( Request Code: AXGV3M )" at bounding box center [323, 540] width 163 height 42
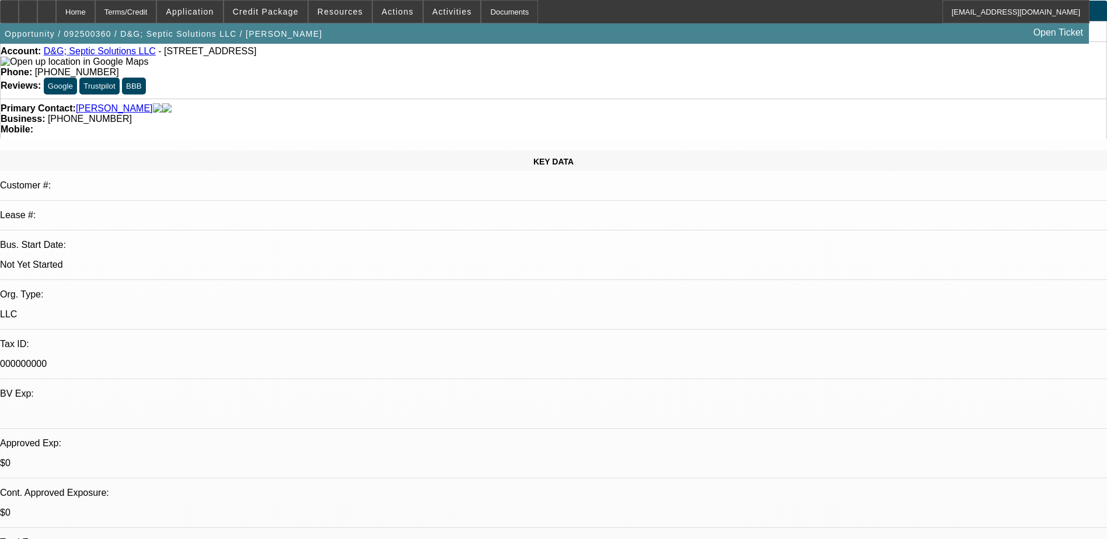
scroll to position [0, 0]
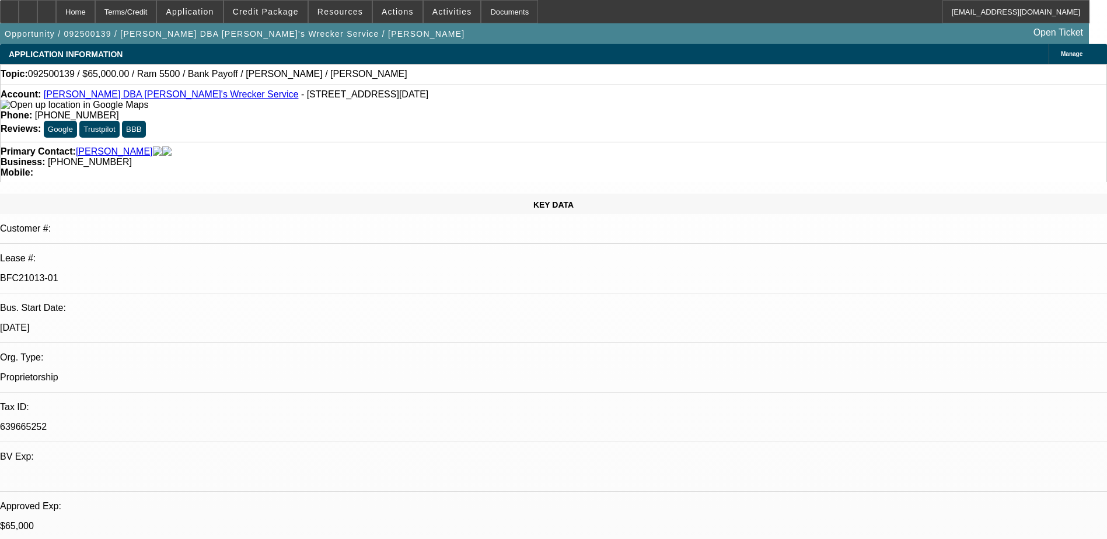
select select "0"
select select "6"
select select "0"
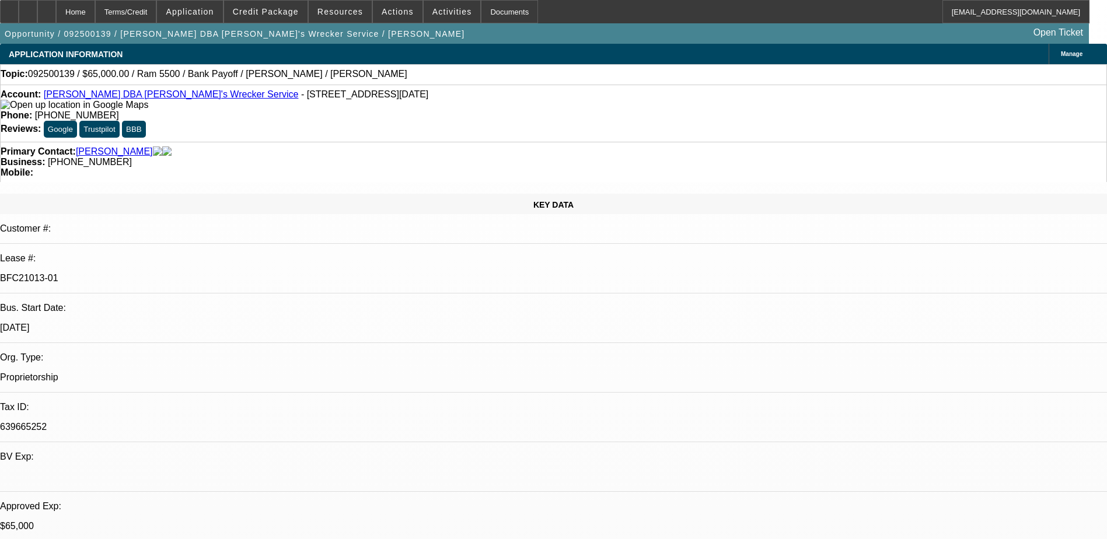
select select "0"
select select "6"
select select "0"
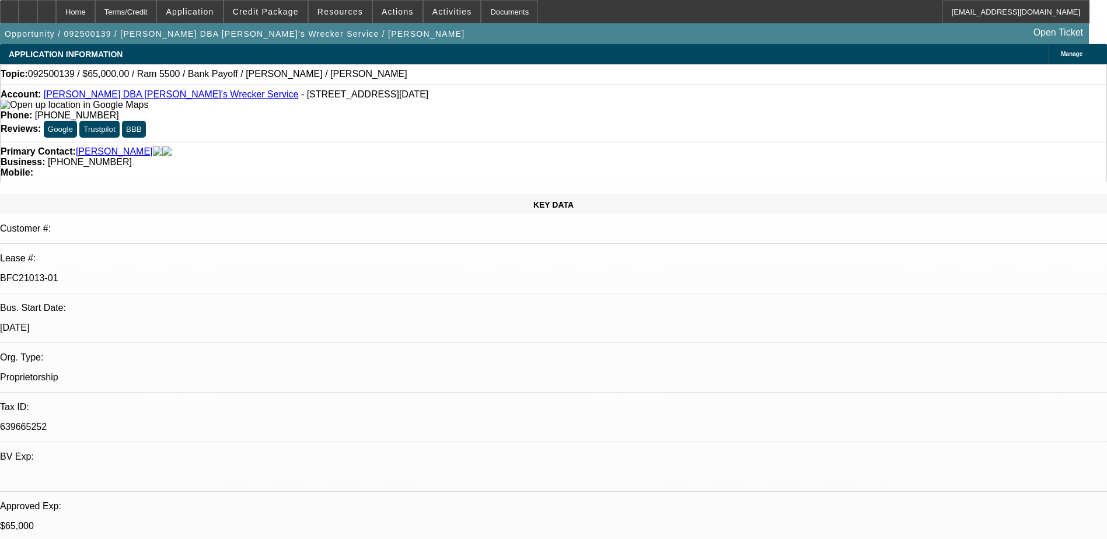
select select "0"
select select "6"
select select "0"
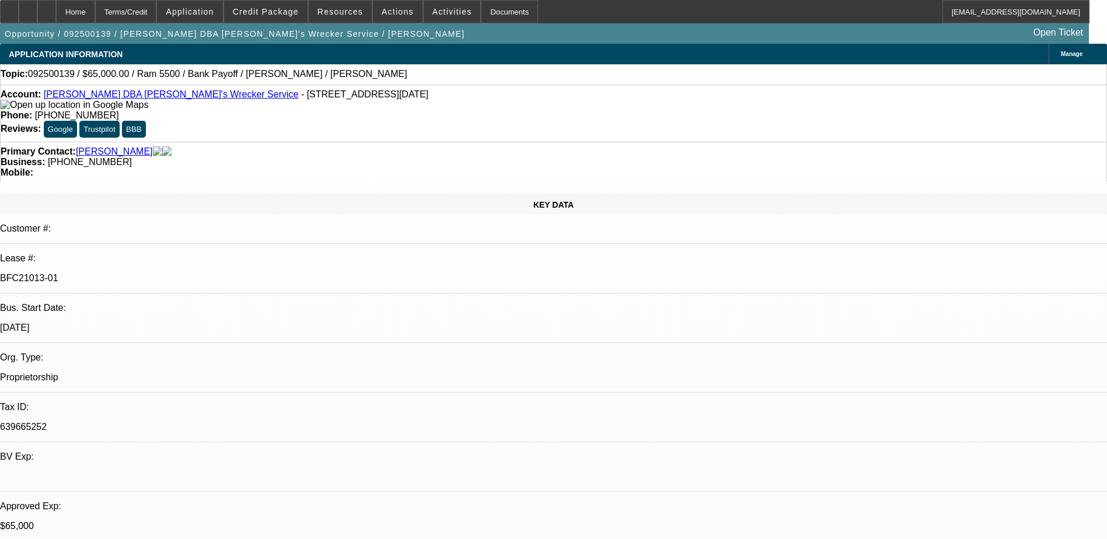
select select "6"
click at [56, 13] on div at bounding box center [46, 11] width 19 height 23
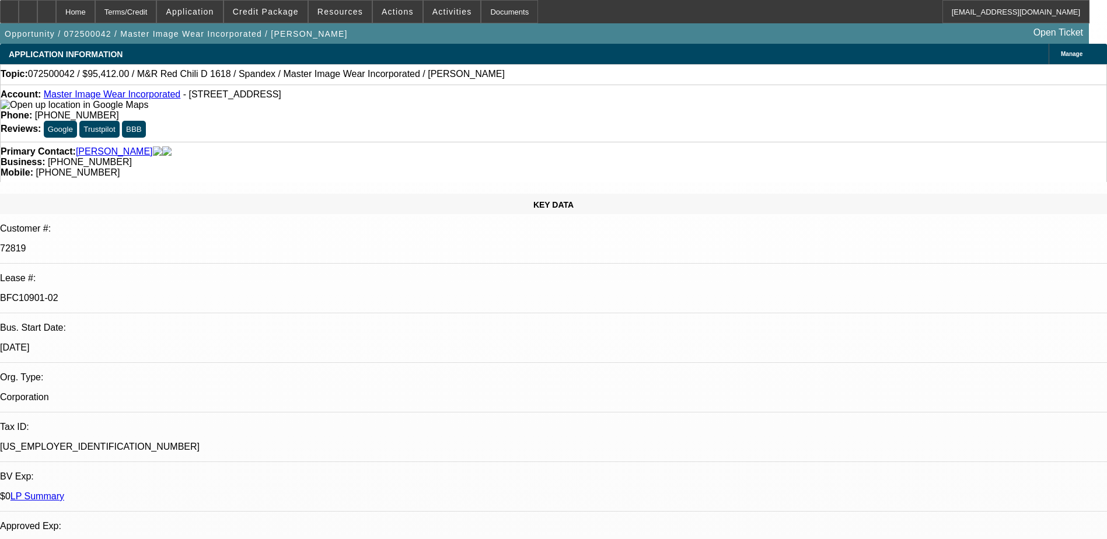
select select "0"
select select "0.1"
select select "4"
select select "0"
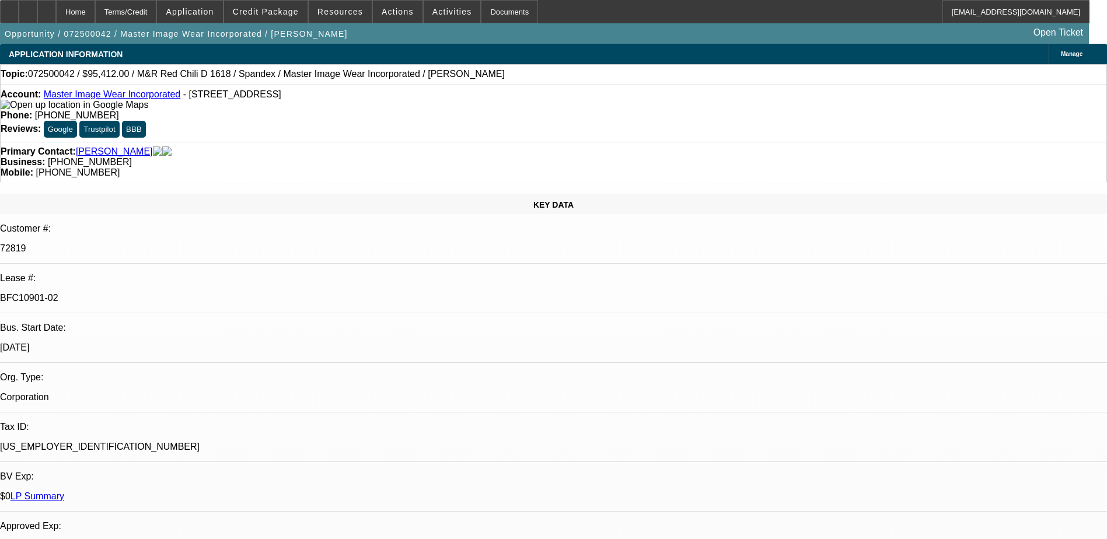
select select "0"
select select "0.1"
select select "4"
select select "0"
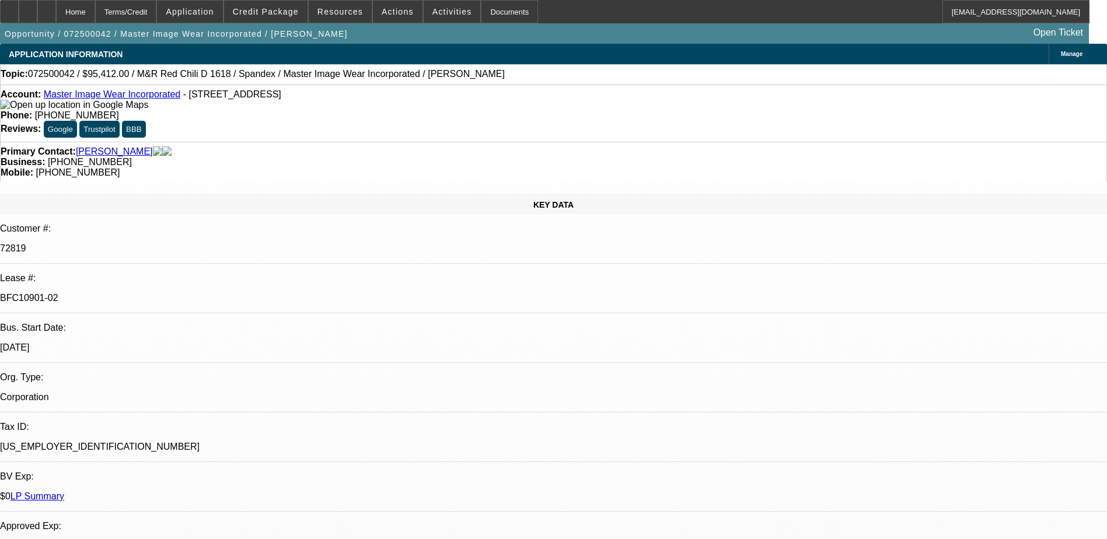
select select "3"
select select "0.1"
select select "4"
select select "0"
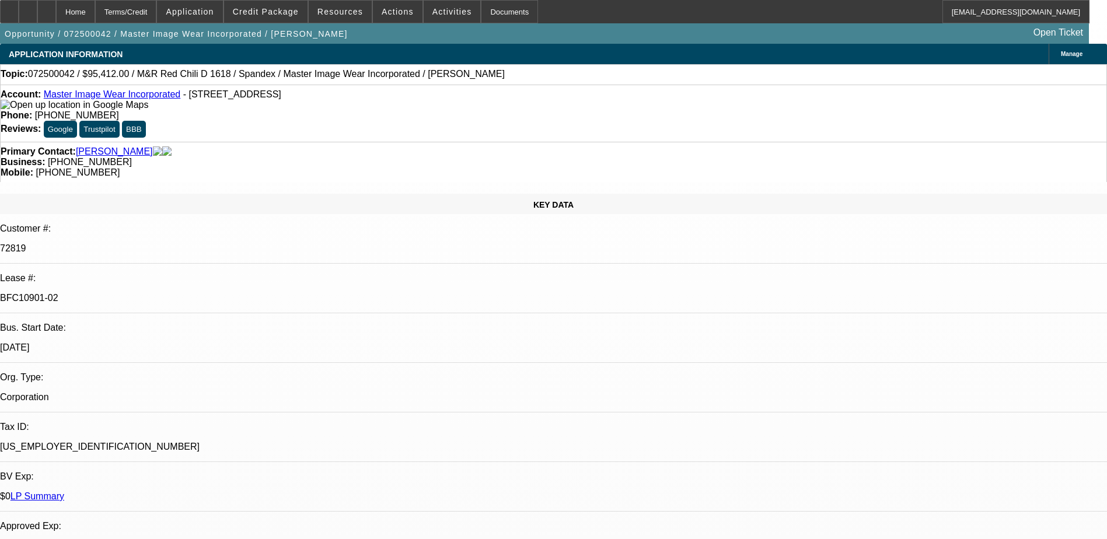
select select "3"
select select "0.1"
select select "4"
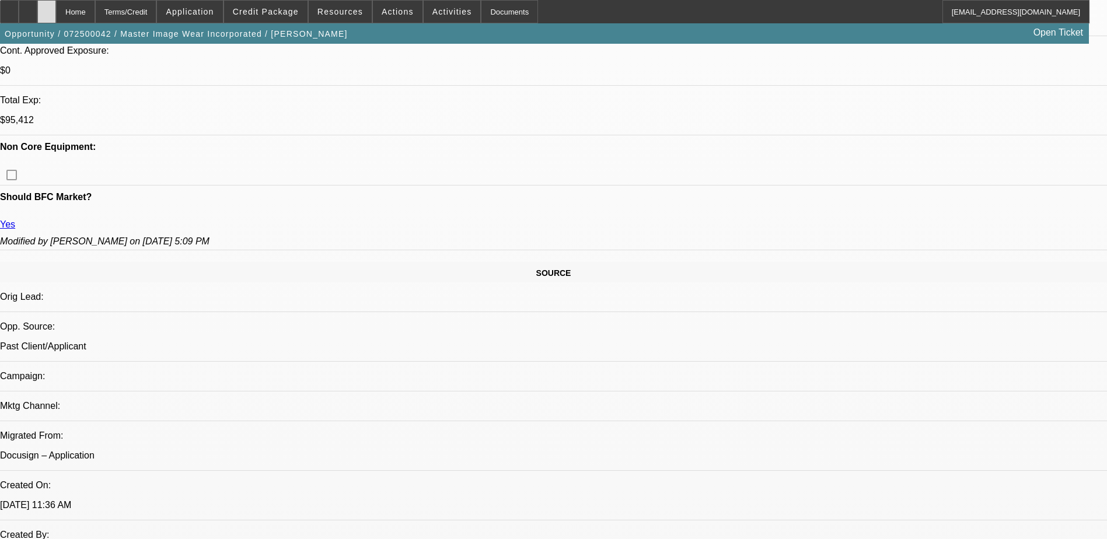
click at [47, 8] on icon at bounding box center [47, 8] width 0 height 0
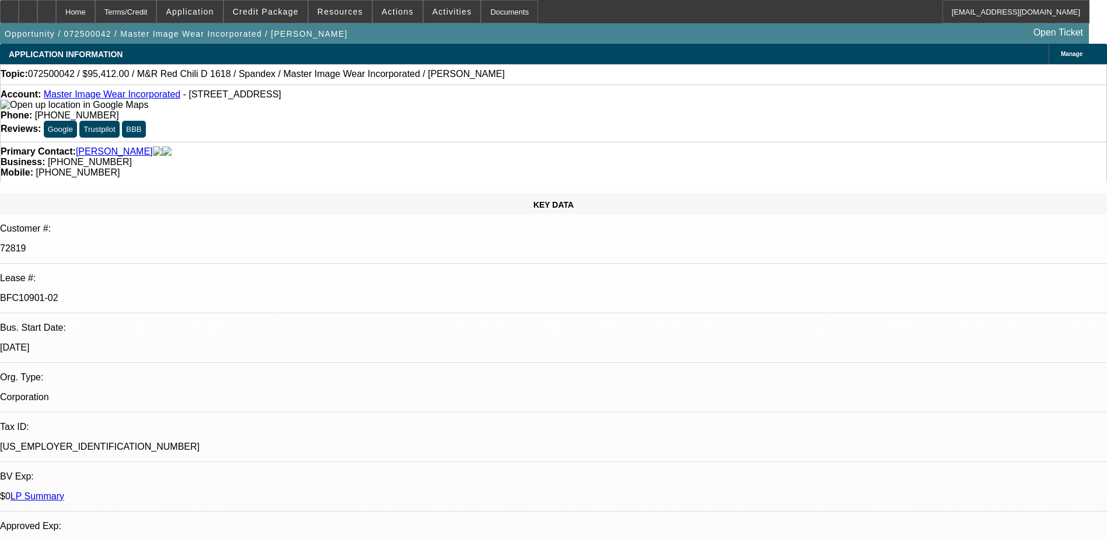
select select "0"
select select "0.1"
select select "4"
select select "0"
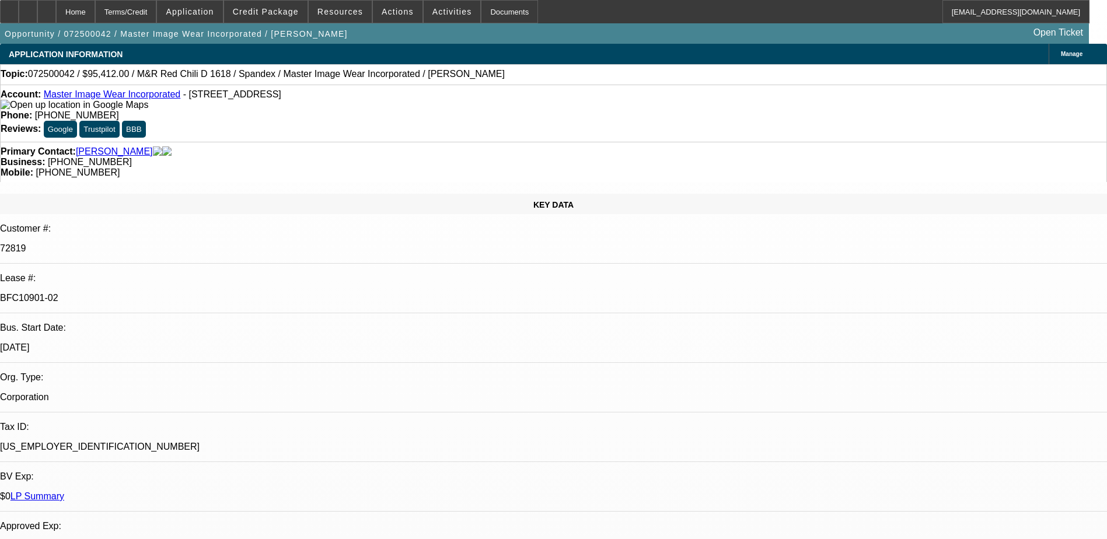
select select "0"
select select "0.1"
select select "4"
select select "0"
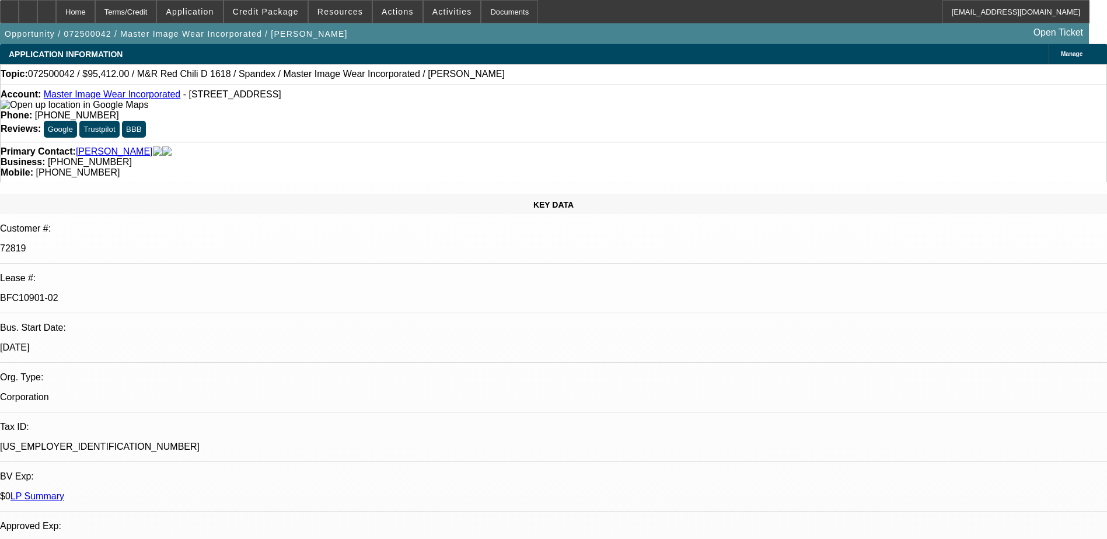
select select "3"
select select "0.1"
select select "4"
select select "0"
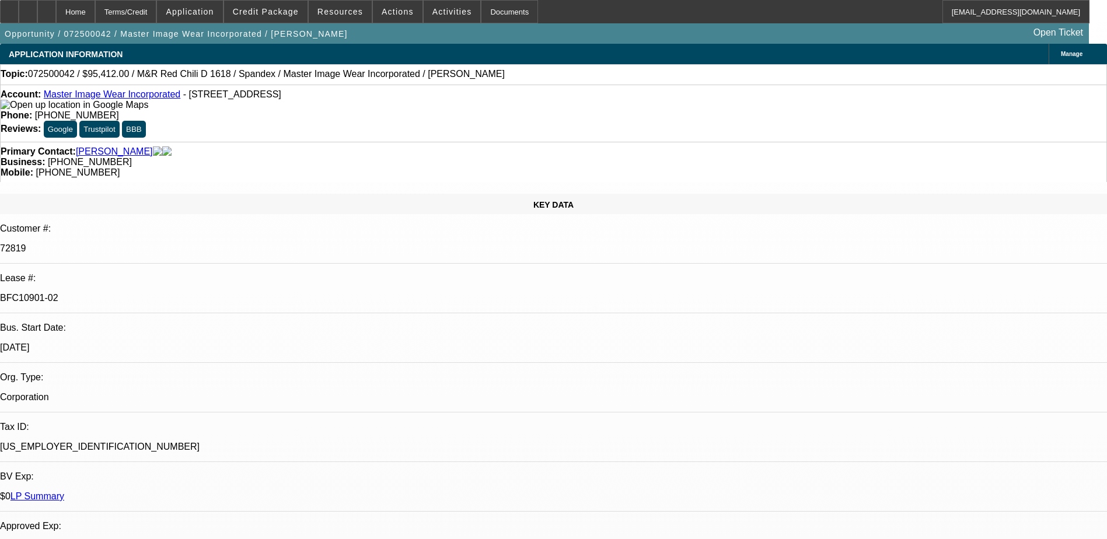
select select "3"
select select "0.1"
select select "4"
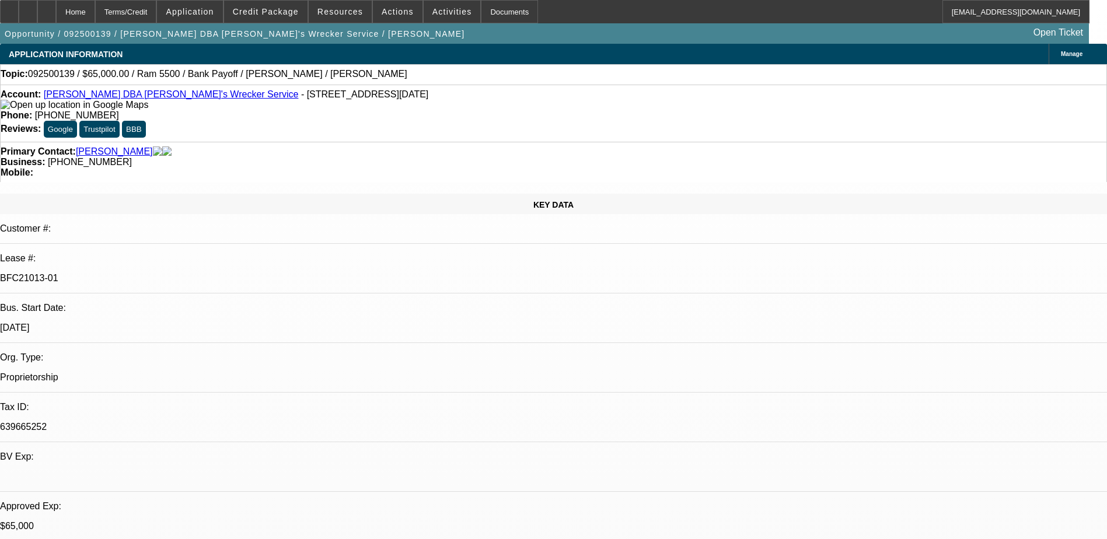
select select "0"
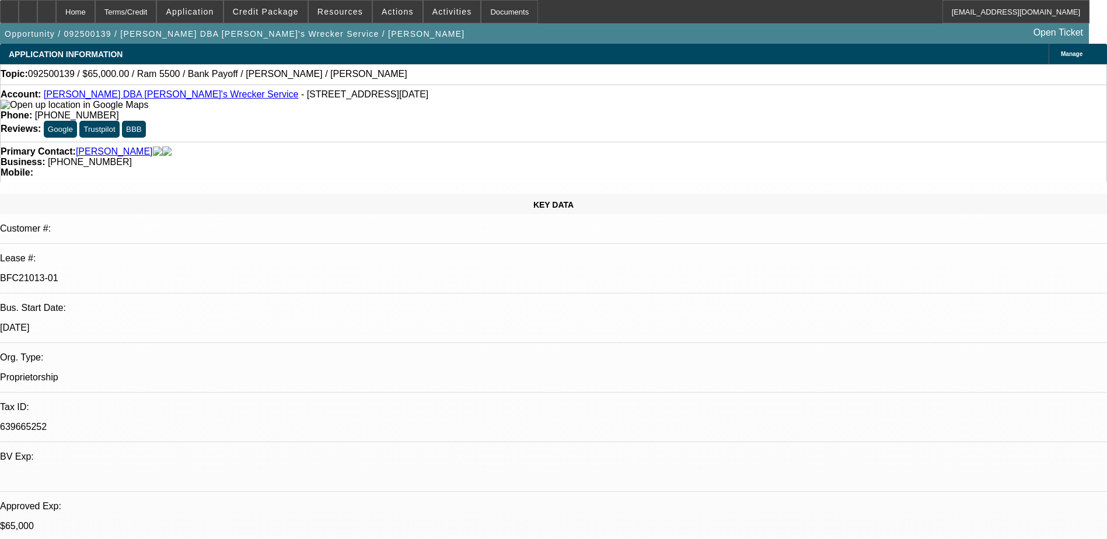
select select "0"
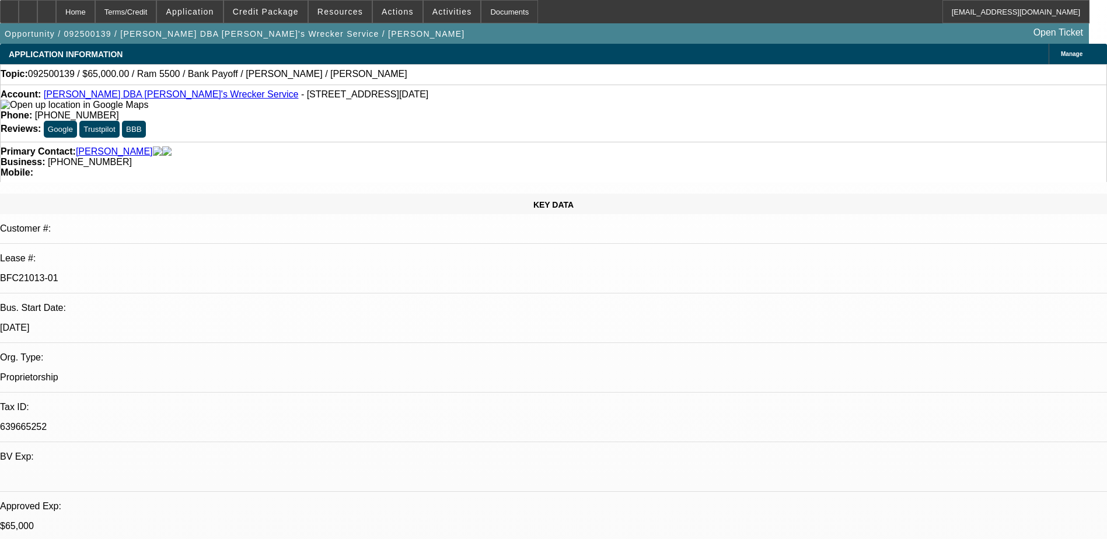
select select "0"
select select "1"
select select "6"
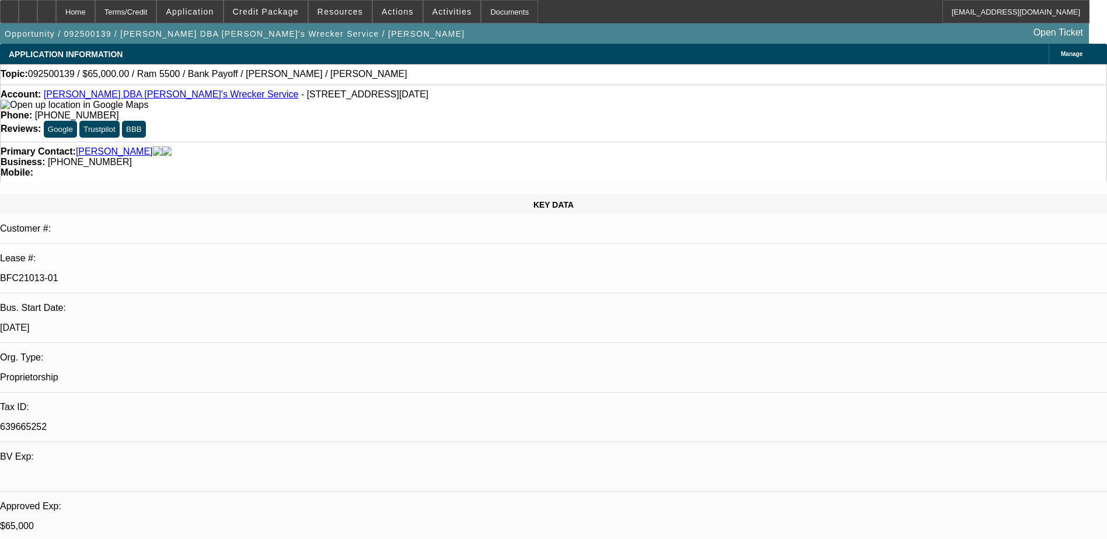
select select "1"
select select "6"
select select "1"
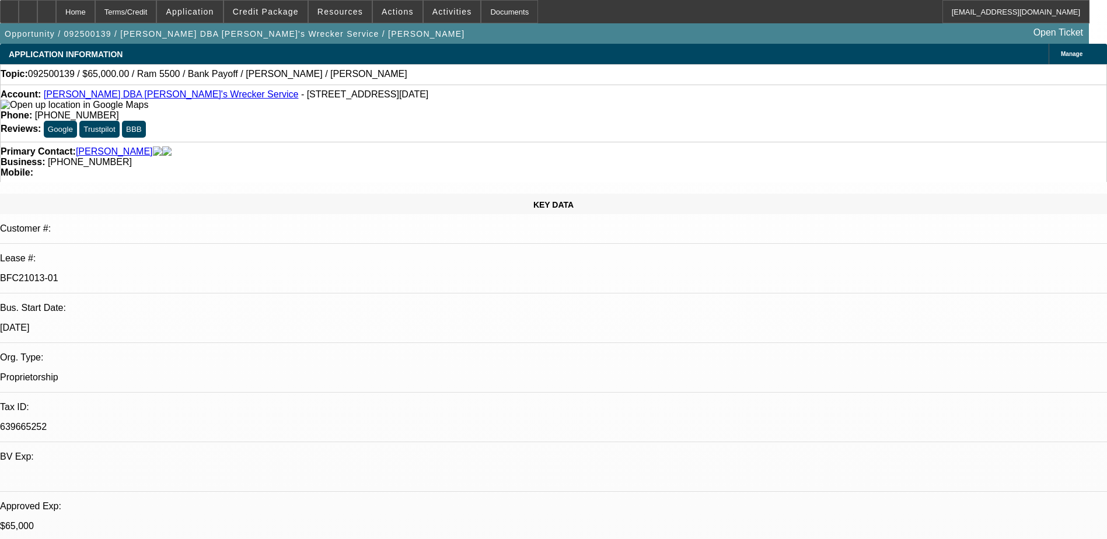
select select "6"
select select "1"
select select "6"
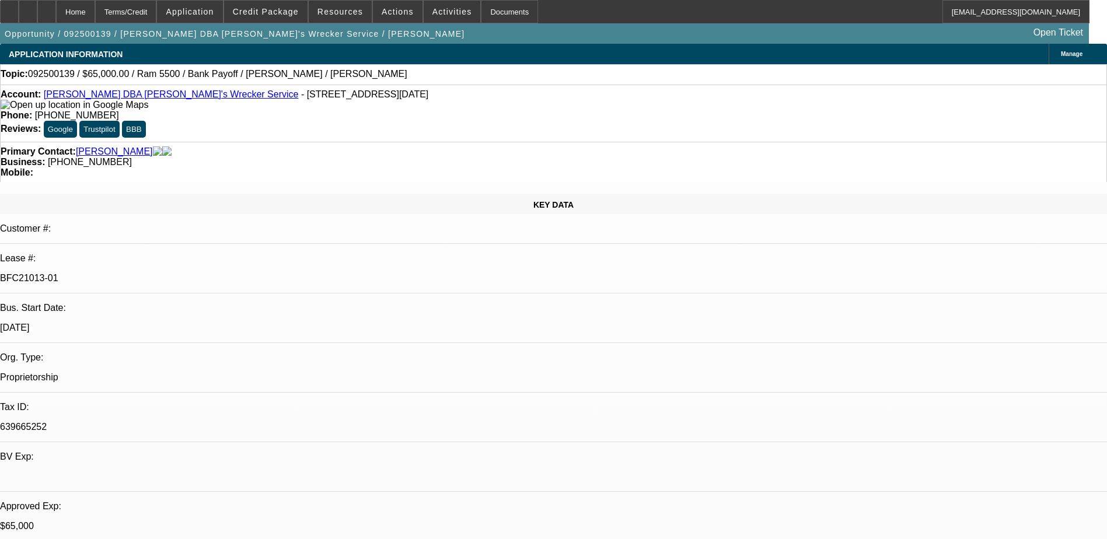
click at [47, 8] on icon at bounding box center [47, 8] width 0 height 0
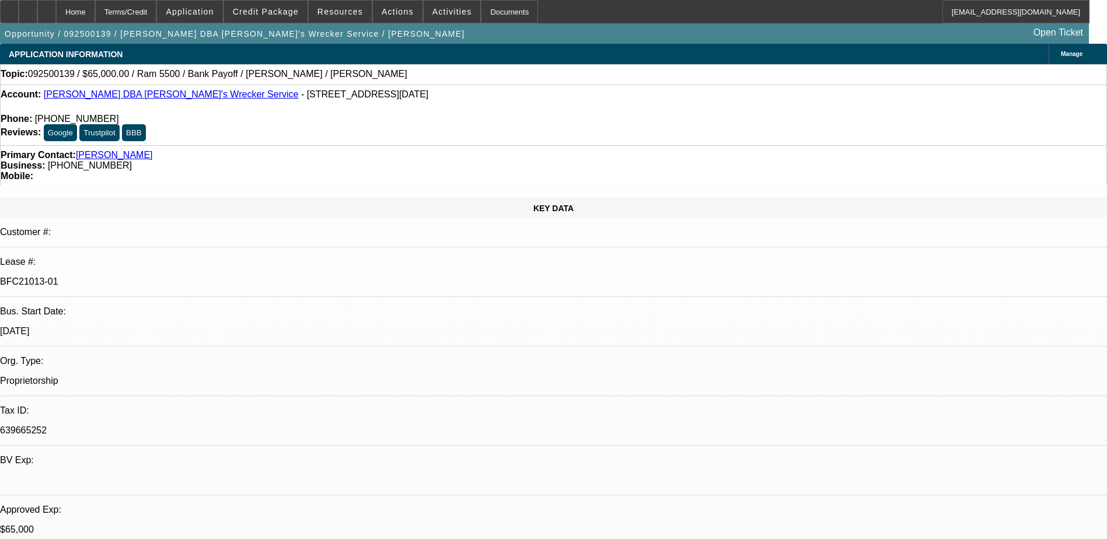
select select "0"
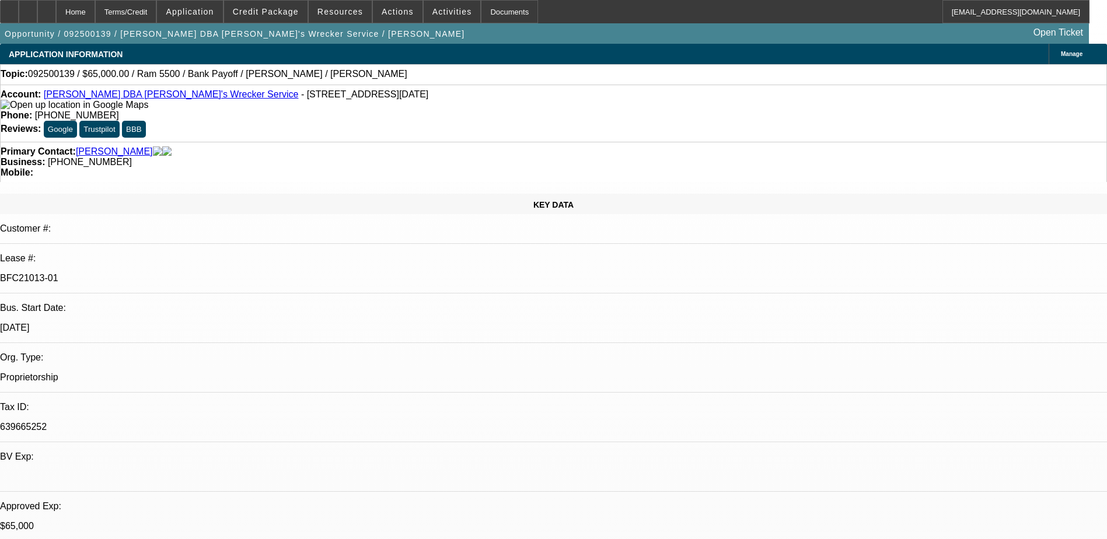
select select "0"
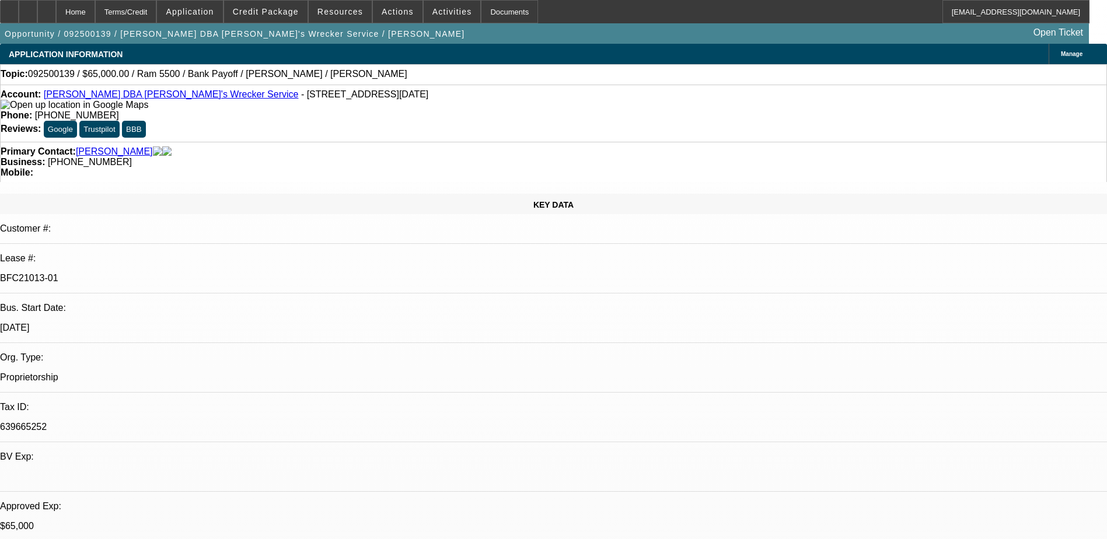
select select "0"
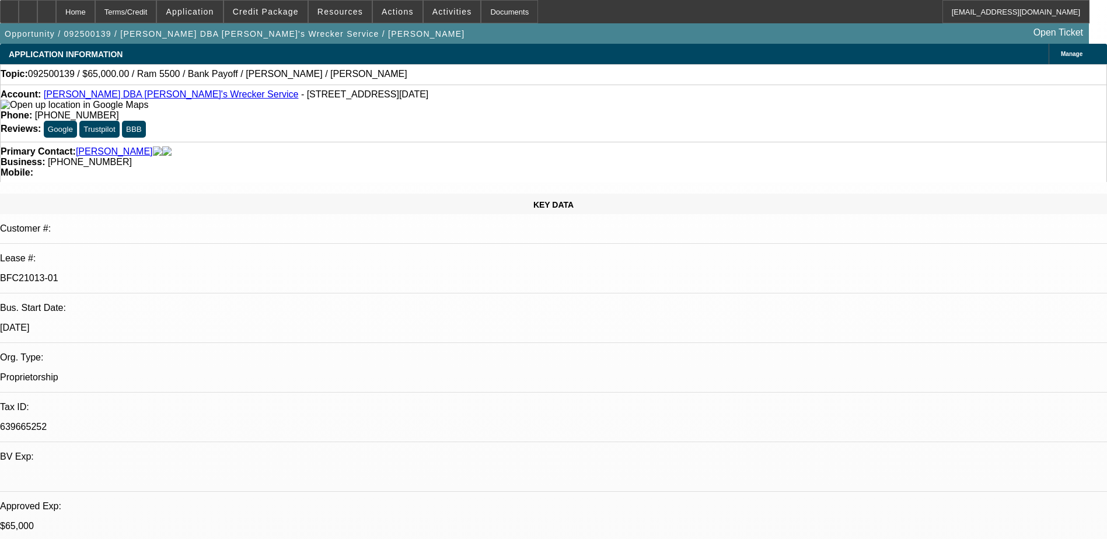
select select "0"
select select "1"
select select "6"
select select "1"
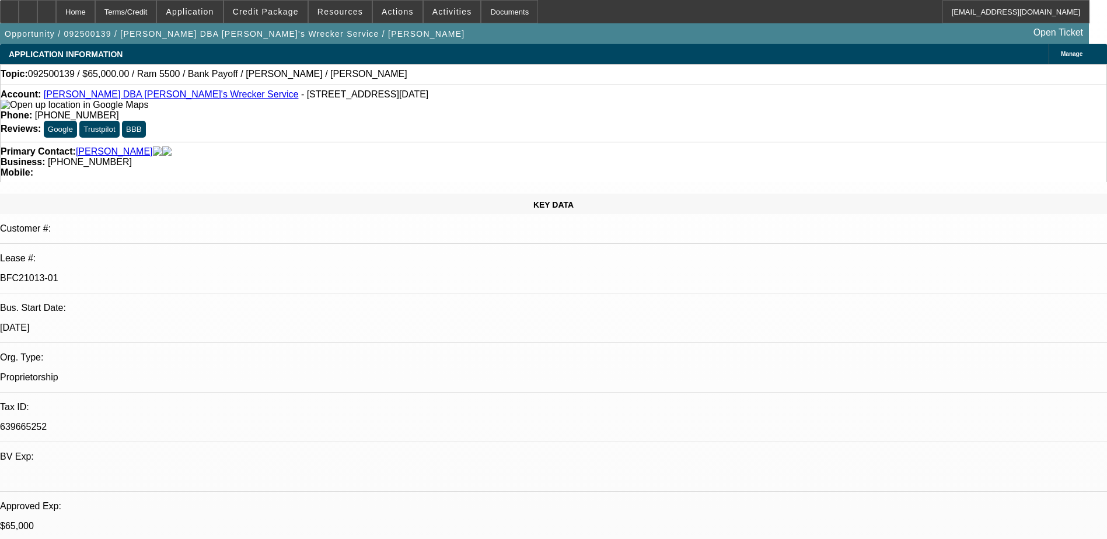
select select "1"
select select "6"
select select "1"
select select "6"
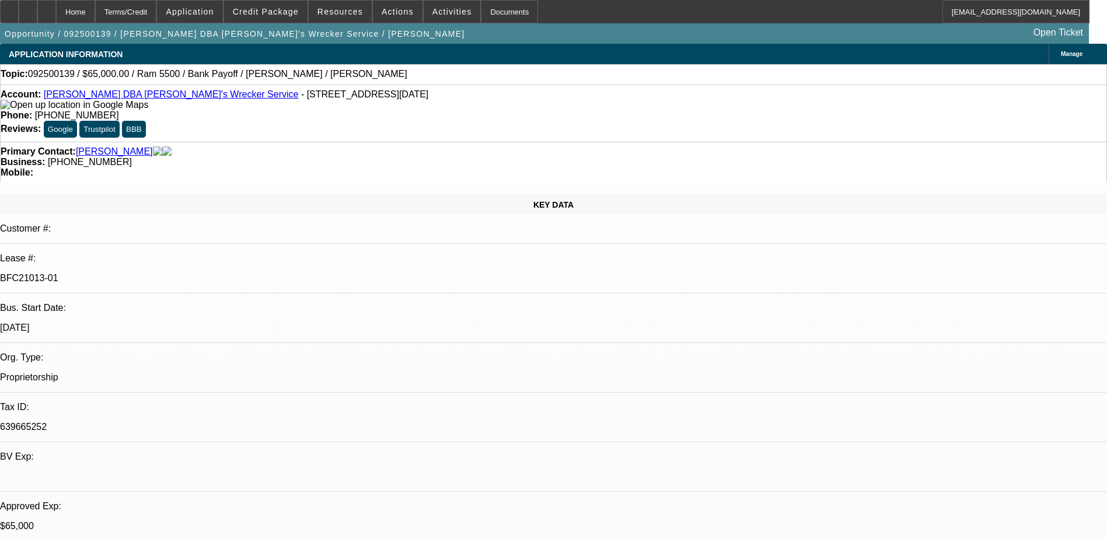
select select "1"
select select "6"
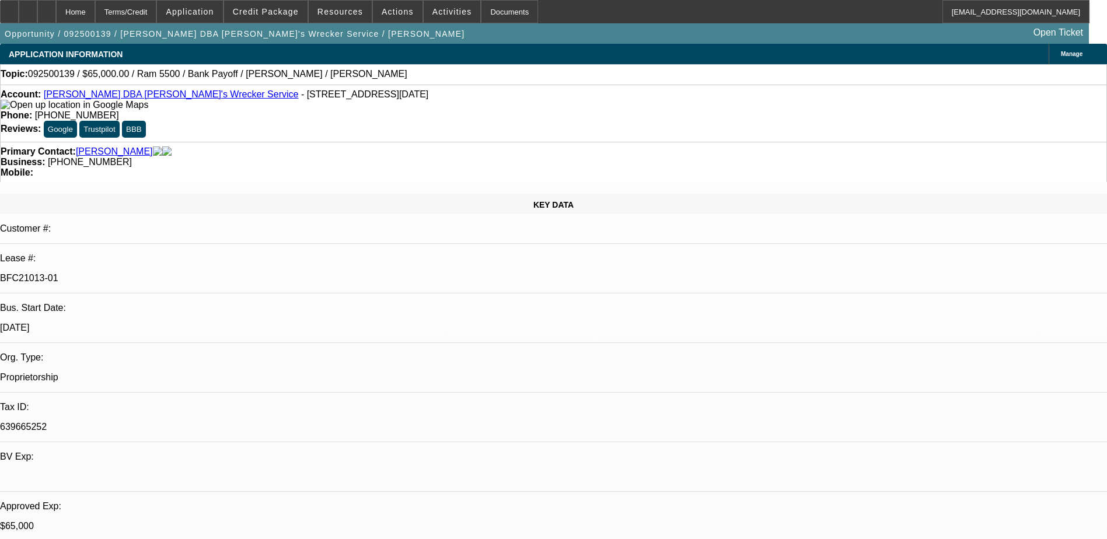
scroll to position [233, 0]
